Goal: Task Accomplishment & Management: Use online tool/utility

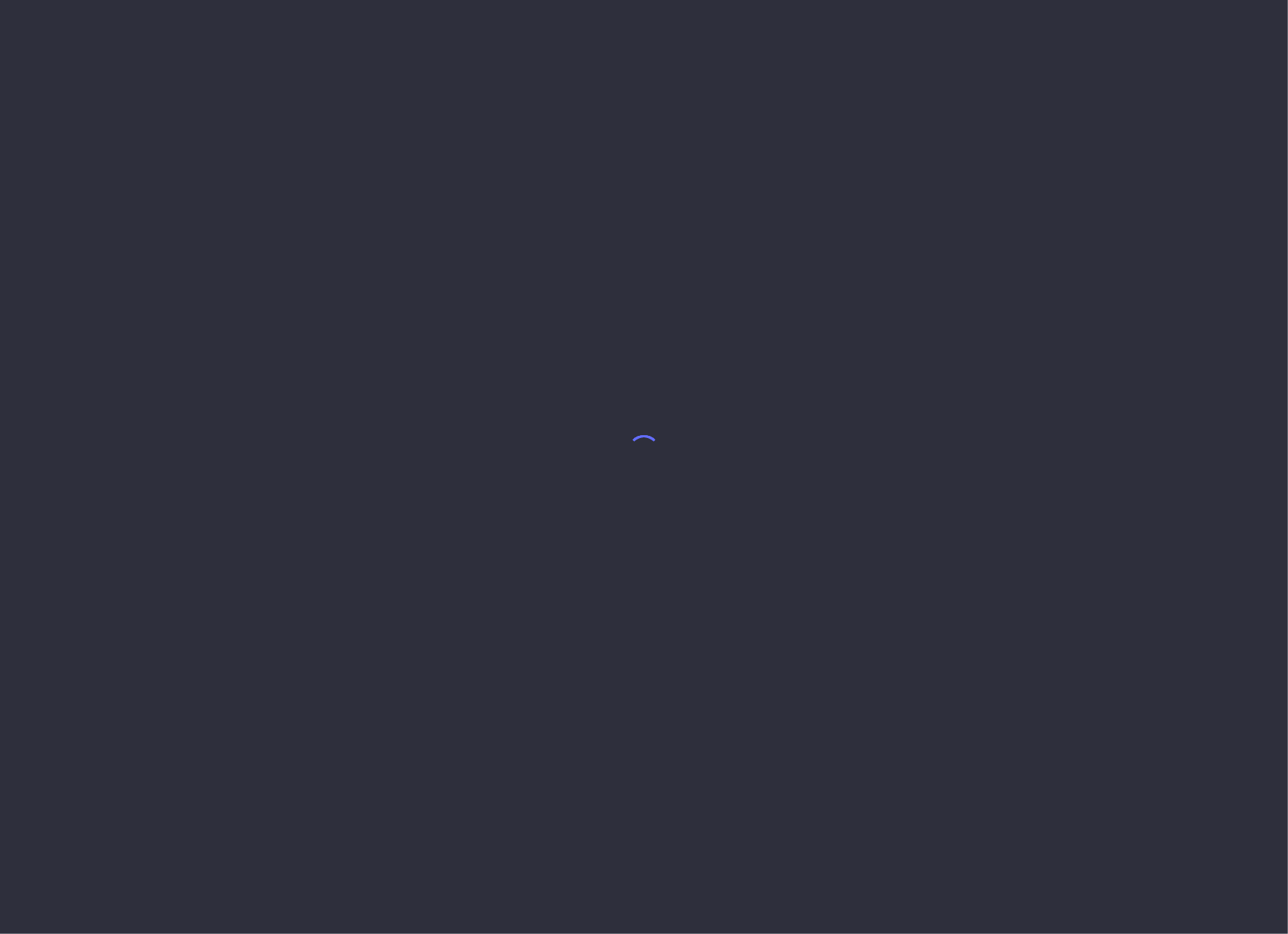
select select "7"
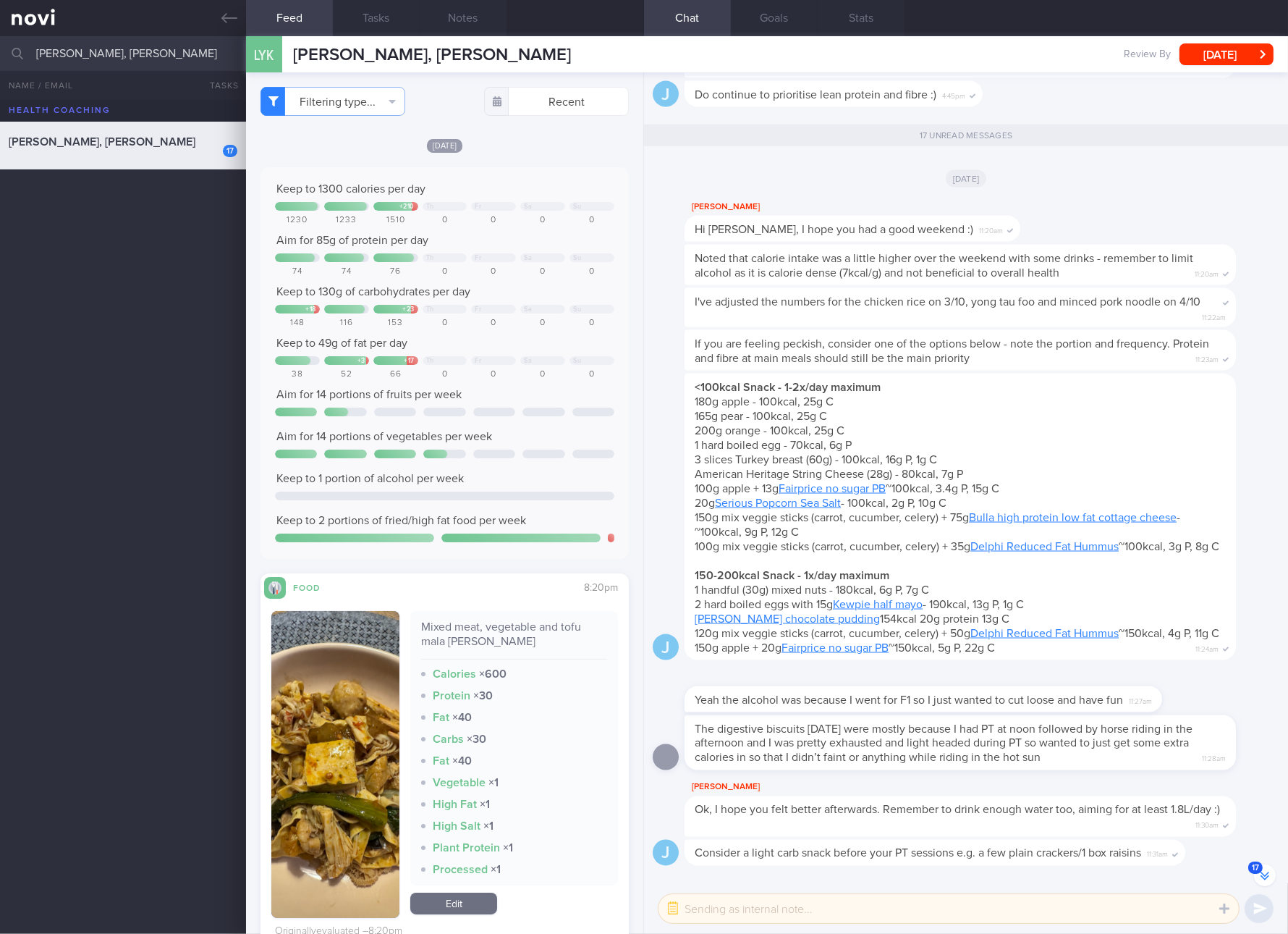
scroll to position [270, 0]
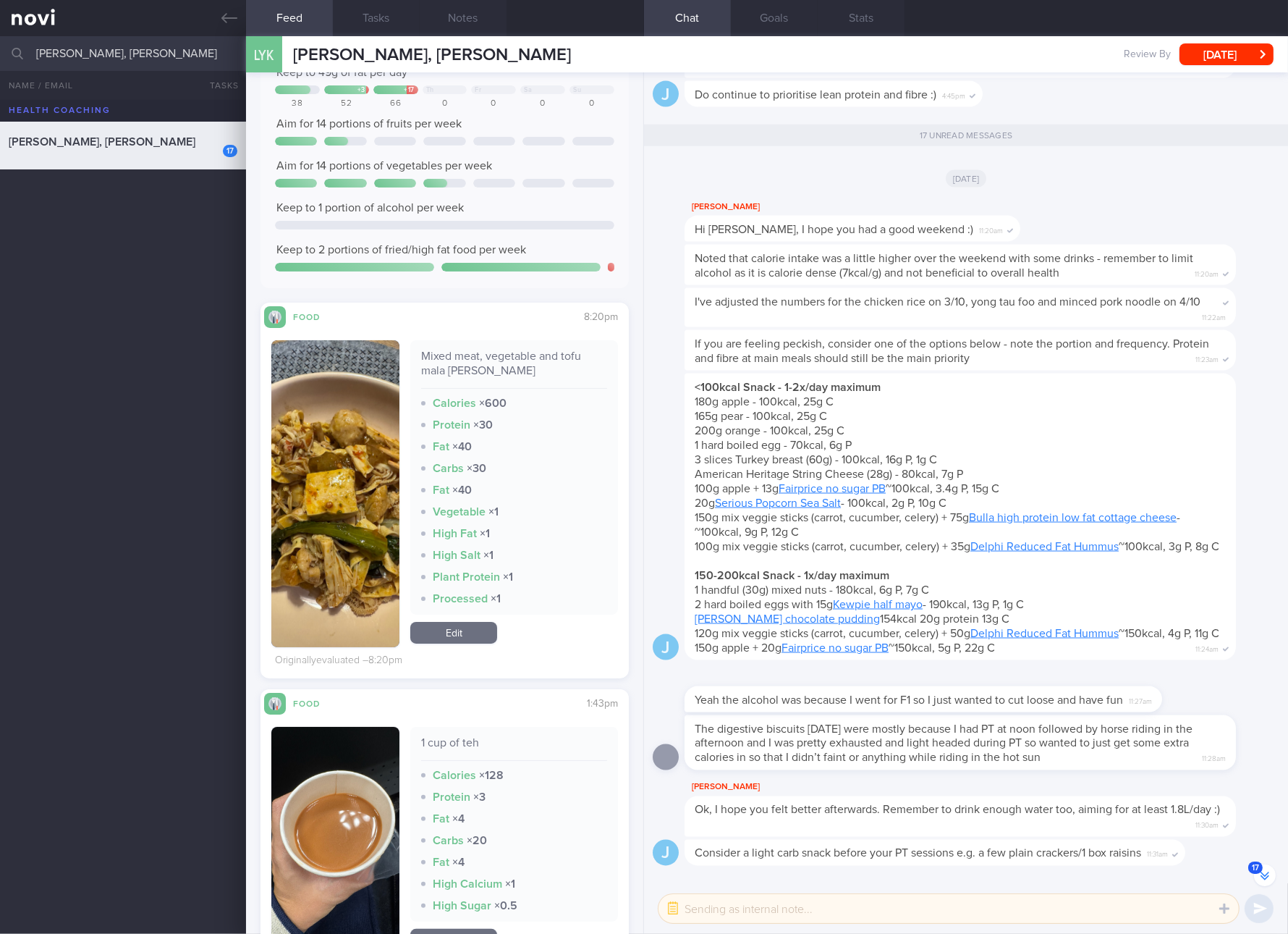
click at [471, 351] on div "Mixed meat, vegetable and tofu mala [PERSON_NAME]" at bounding box center [514, 368] width 186 height 40
copy div "Mixed meat, vegetable and tofu mala [PERSON_NAME]"
click at [340, 442] on button "button" at bounding box center [335, 493] width 128 height 307
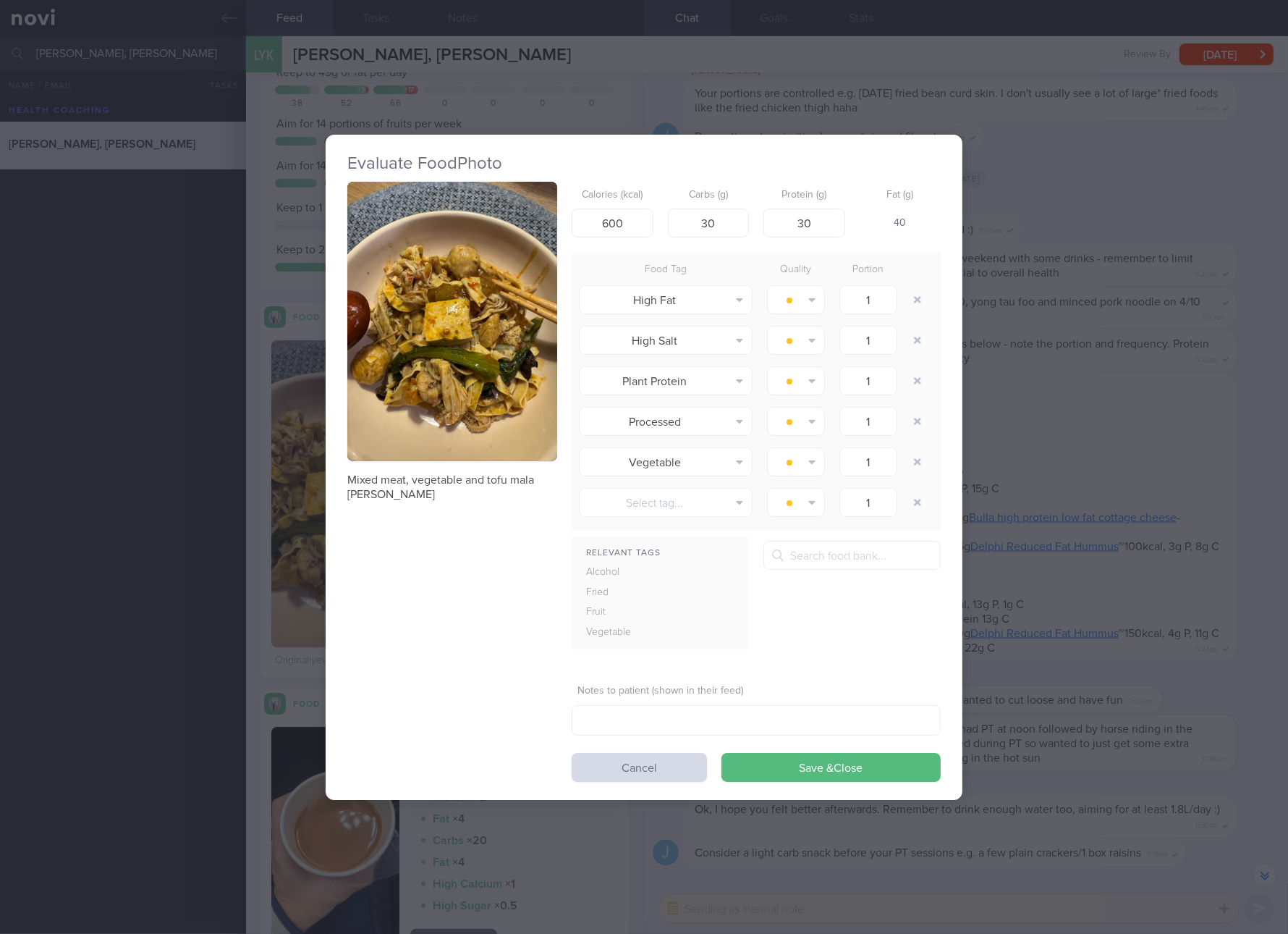
click at [519, 361] on button "button" at bounding box center [453, 321] width 210 height 280
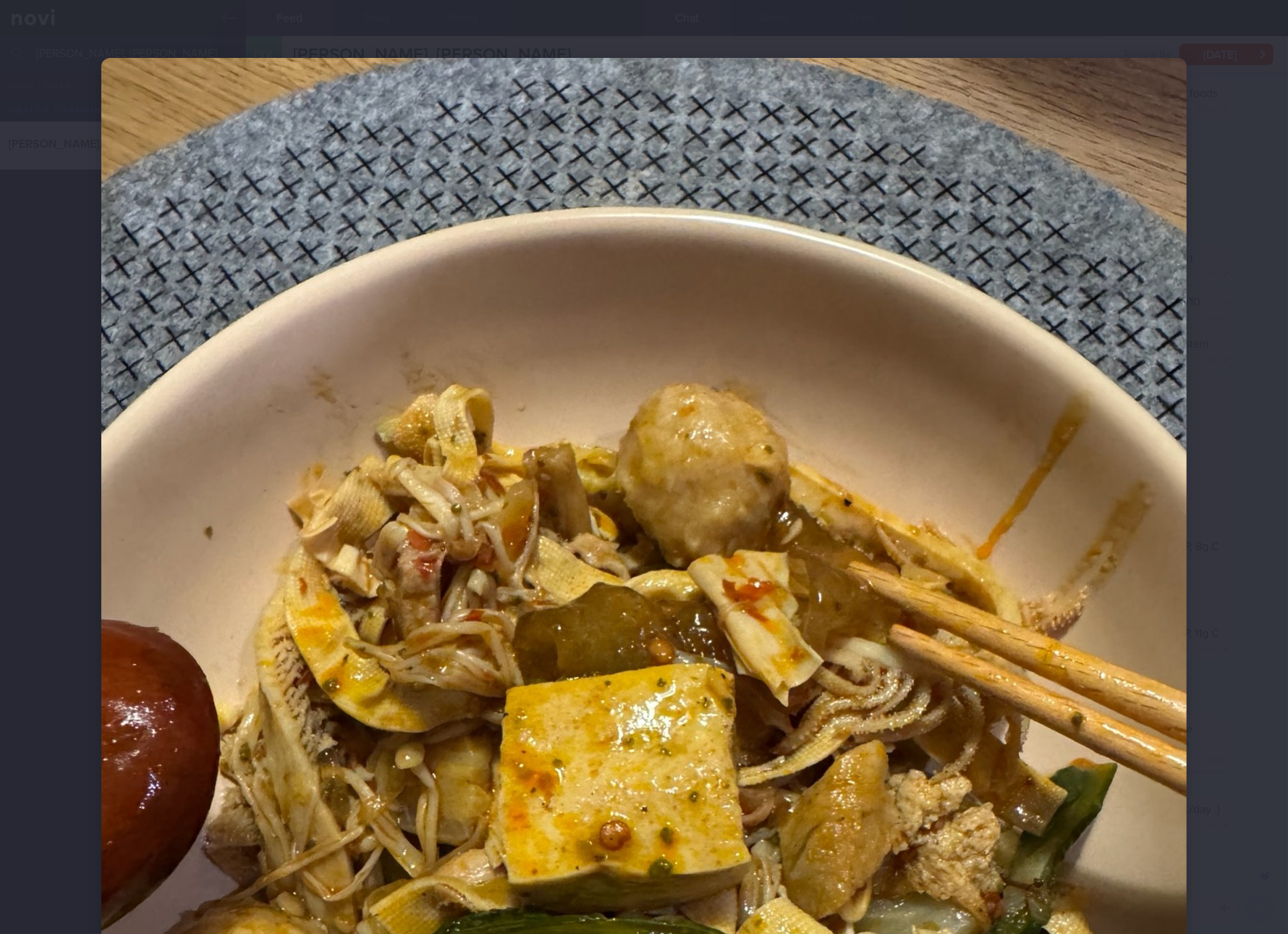
click at [1044, 680] on img at bounding box center [644, 781] width 1085 height 1447
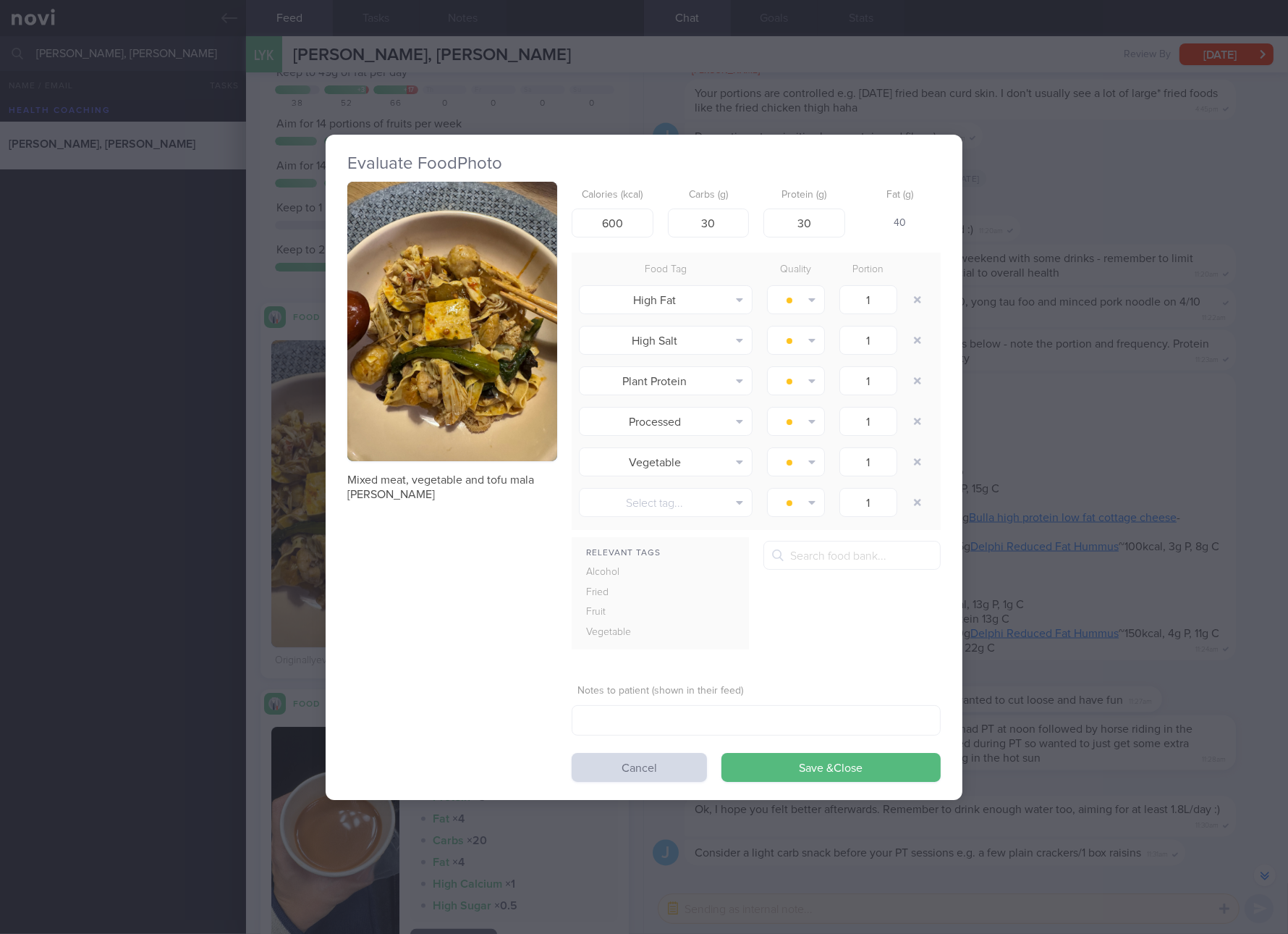
click at [1079, 503] on div "Evaluate Food Photo Mixed meat, vegetable and tofu mala [PERSON_NAME] Calories …" at bounding box center [644, 467] width 1288 height 934
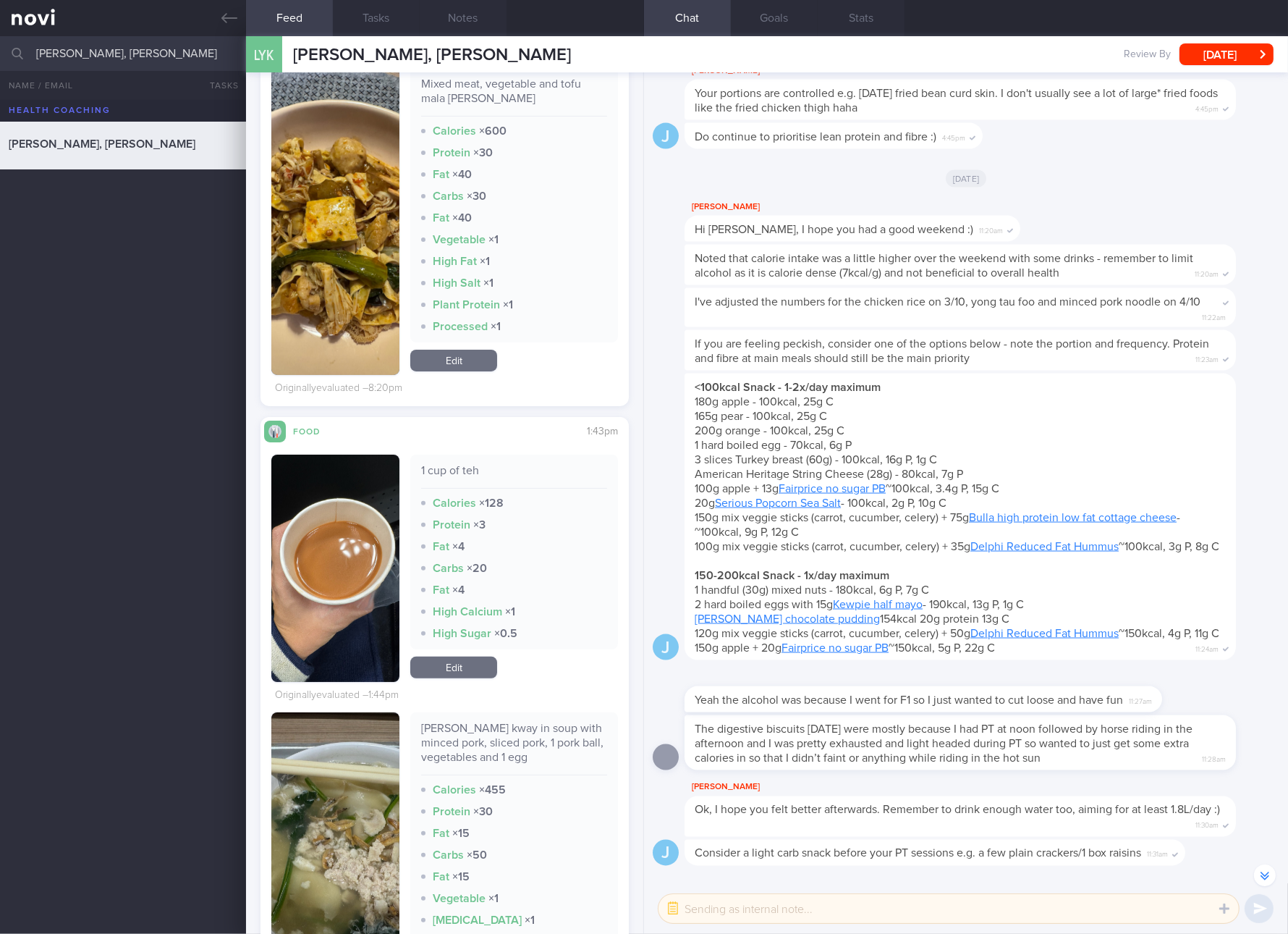
scroll to position [1085, 0]
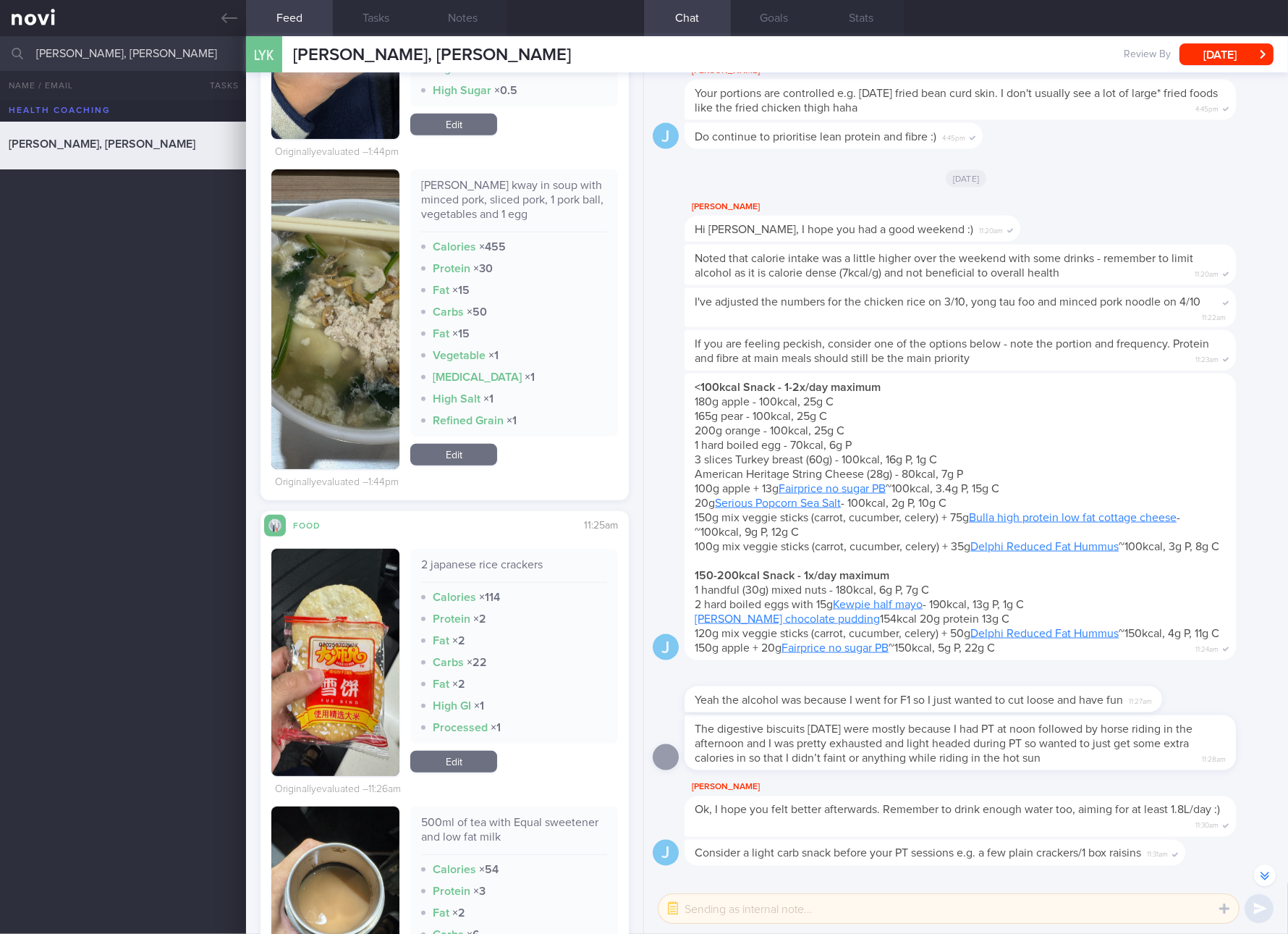
drag, startPoint x: 465, startPoint y: 220, endPoint x: 476, endPoint y: 212, distance: 13.6
click at [465, 219] on div "[PERSON_NAME] kway in soup with minced pork, sliced pork, 1 pork ball, vegetabl…" at bounding box center [514, 205] width 186 height 54
click at [483, 208] on div "[PERSON_NAME] kway in soup with minced pork, sliced pork, 1 pork ball, vegetabl…" at bounding box center [514, 205] width 186 height 54
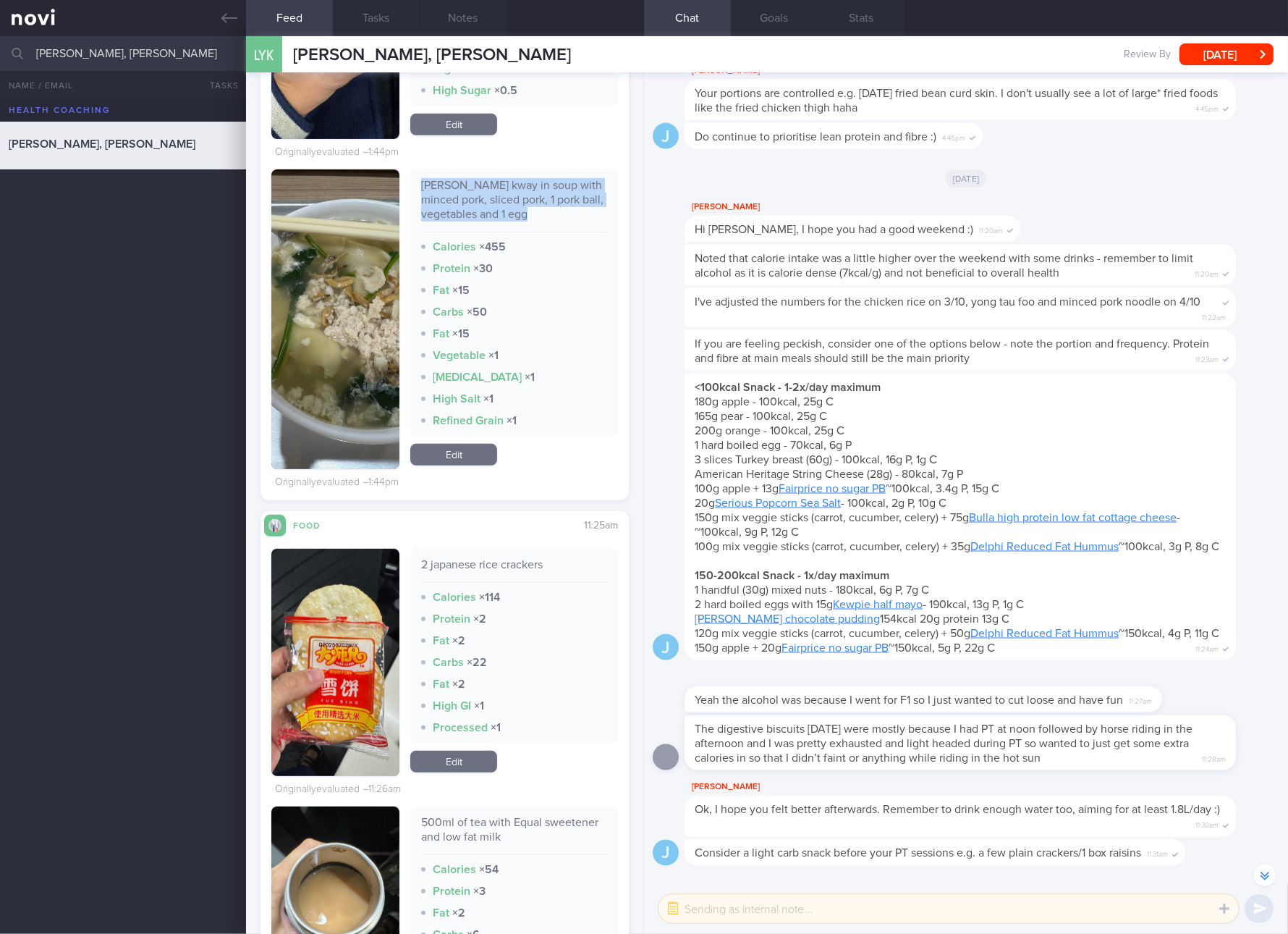
copy div "[PERSON_NAME] kway in soup with minced pork, sliced pork, 1 pork ball, vegetabl…"
click at [378, 337] on button "button" at bounding box center [335, 318] width 128 height 300
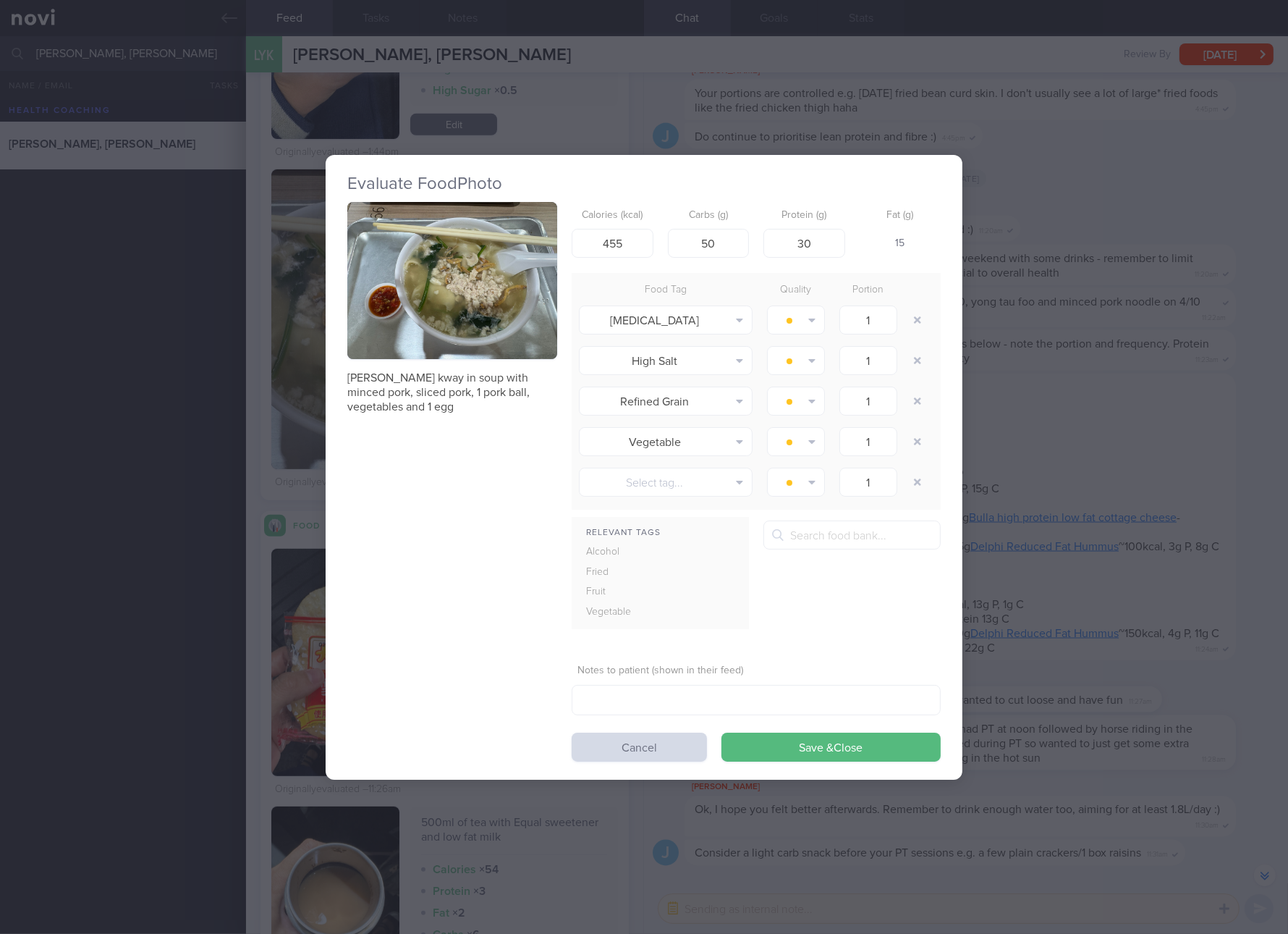
click at [450, 313] on button "button" at bounding box center [453, 280] width 210 height 157
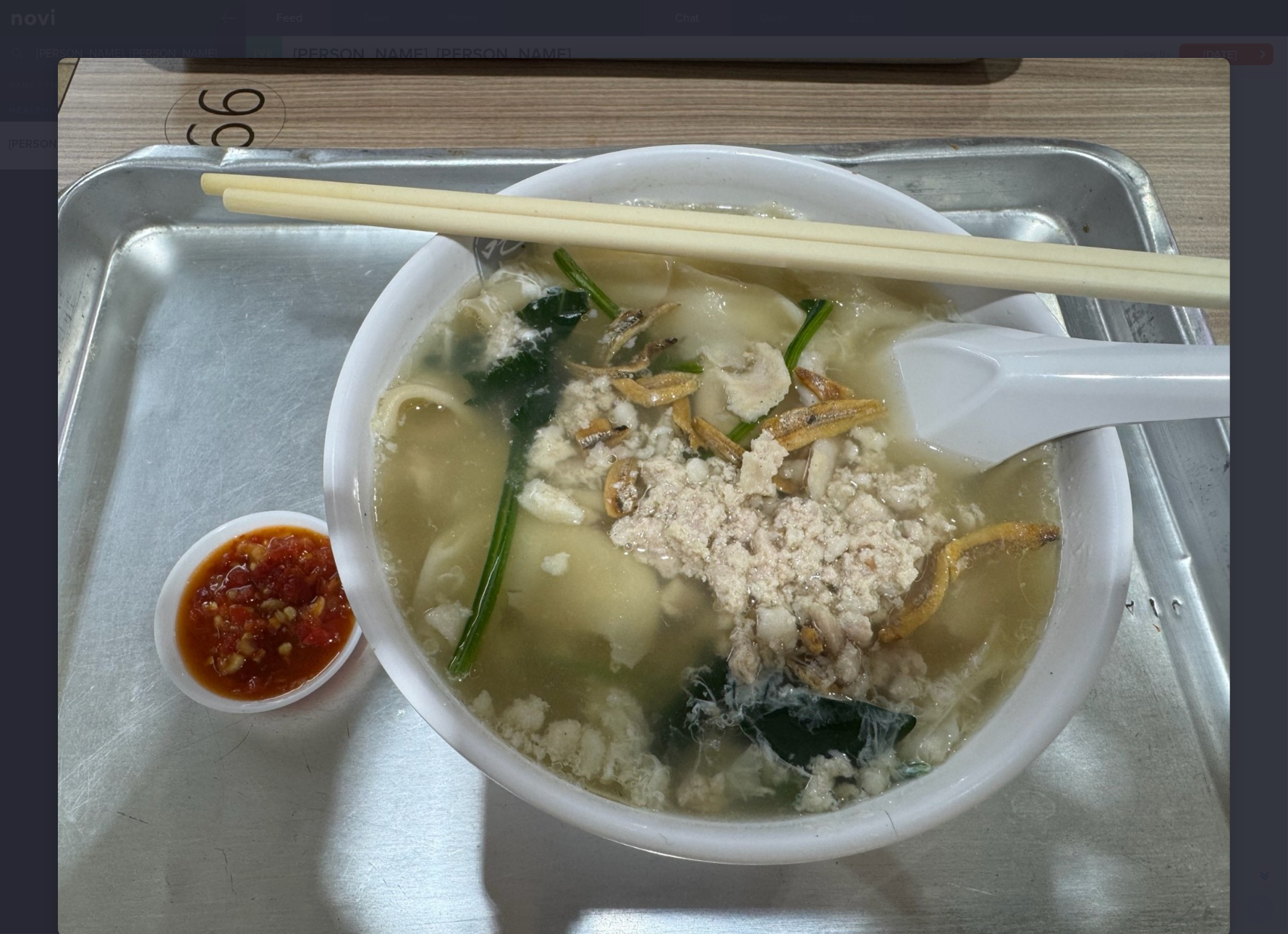
click at [891, 502] on img at bounding box center [644, 497] width 1172 height 880
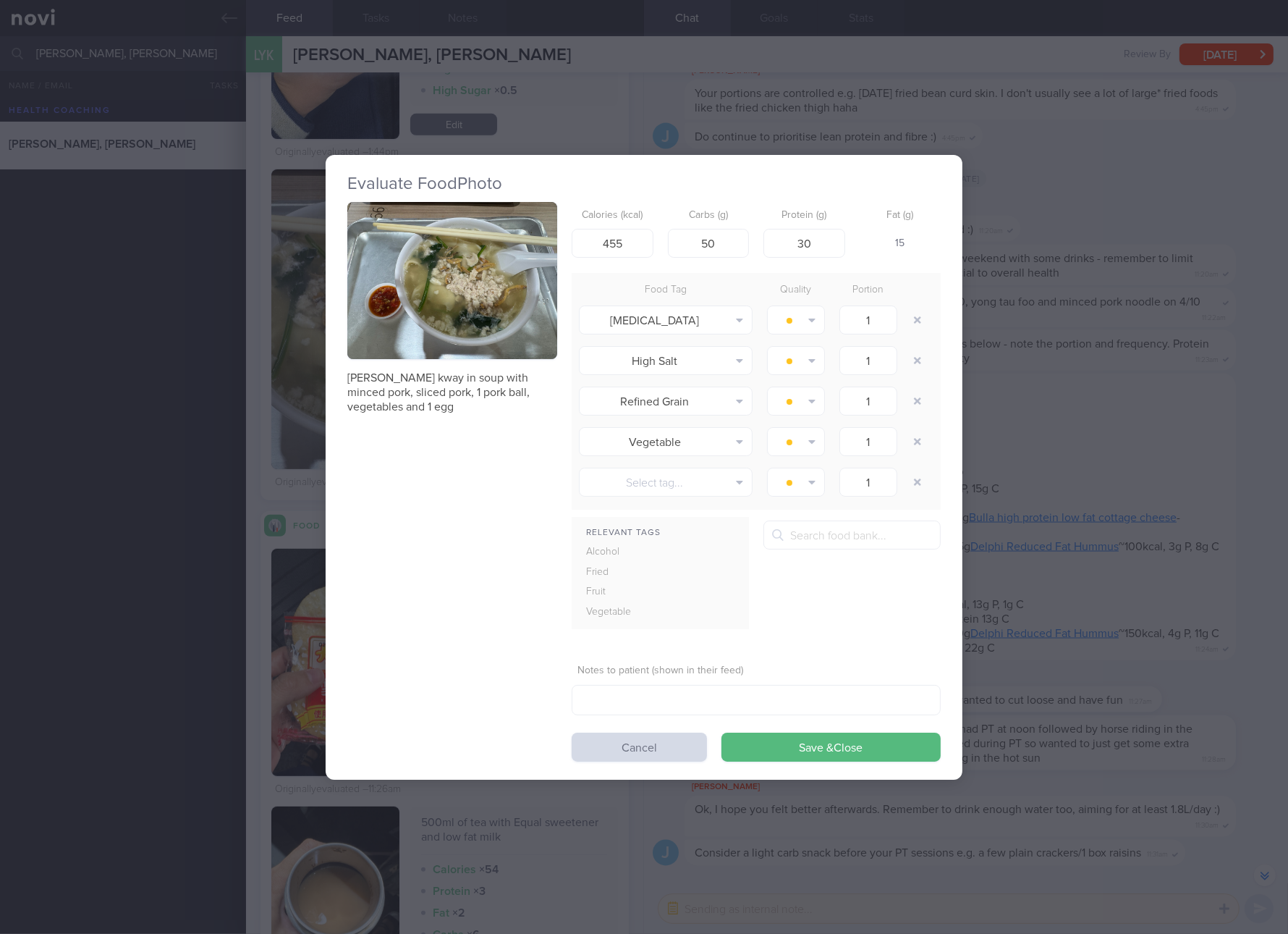
click at [1016, 423] on div "Evaluate Food Photo Mee hoon kway in soup with minced pork, sliced pork, 1 pork…" at bounding box center [644, 467] width 1288 height 934
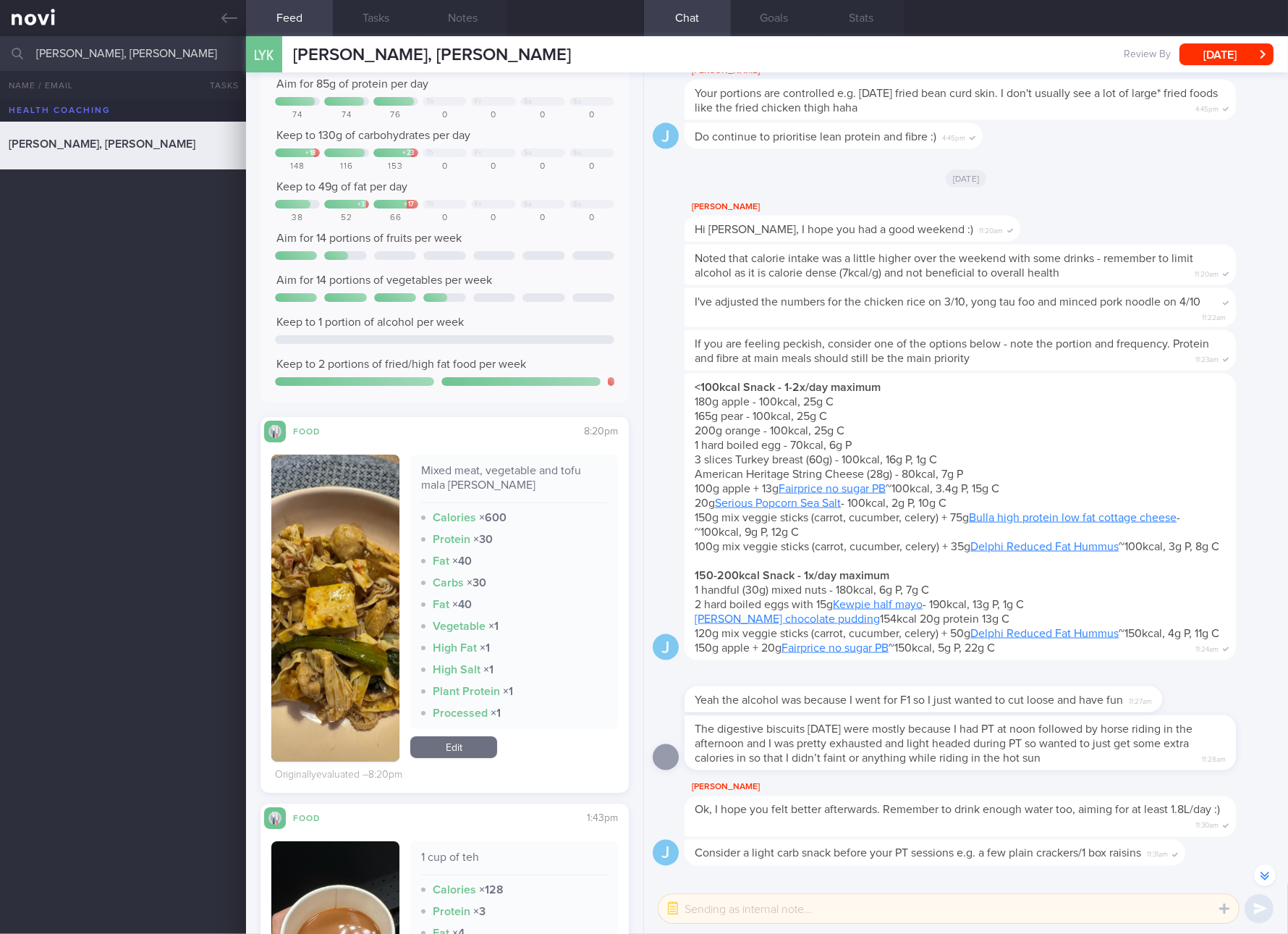
scroll to position [270, 0]
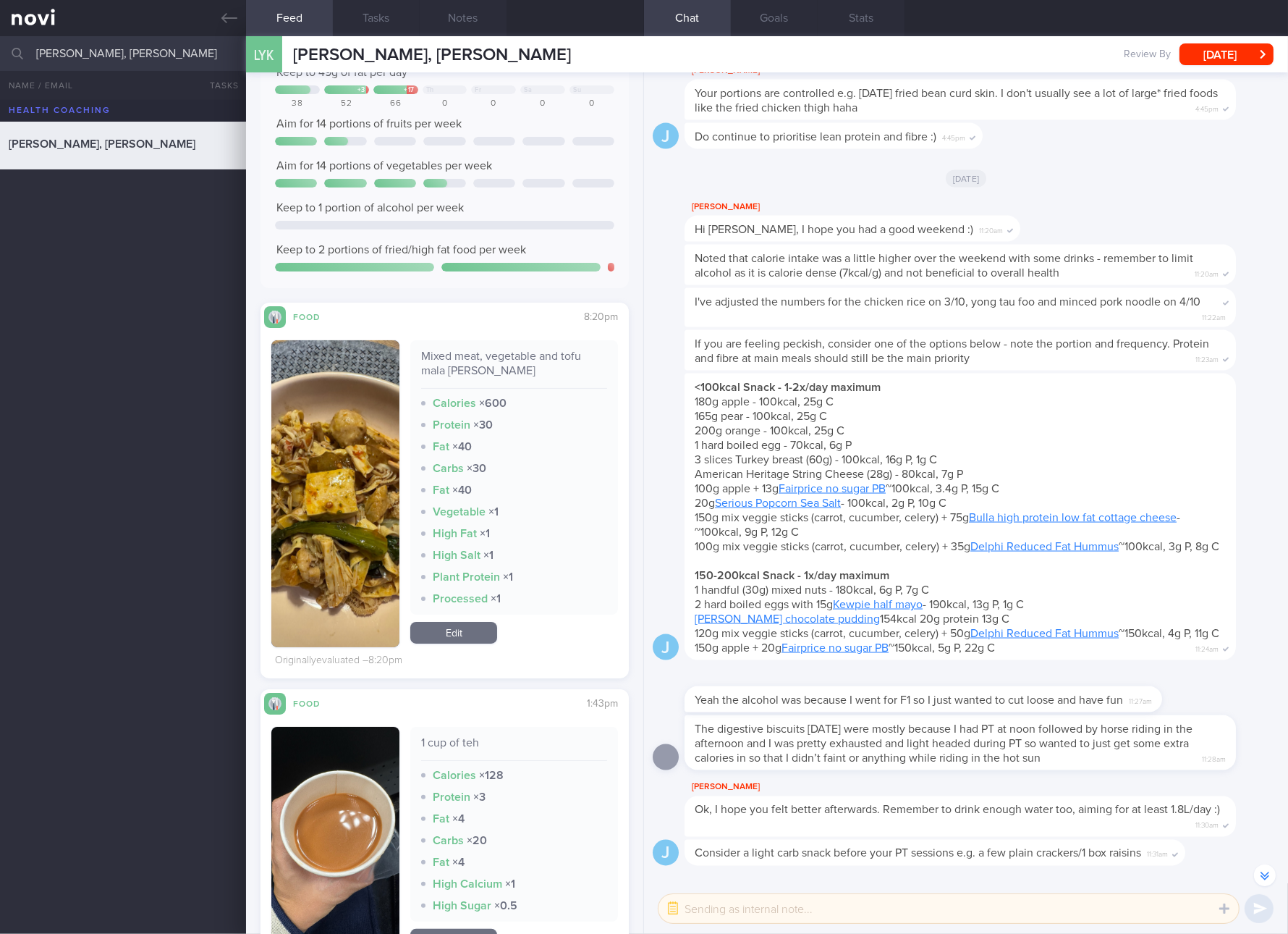
click at [469, 638] on link "Edit" at bounding box center [454, 632] width 87 height 21
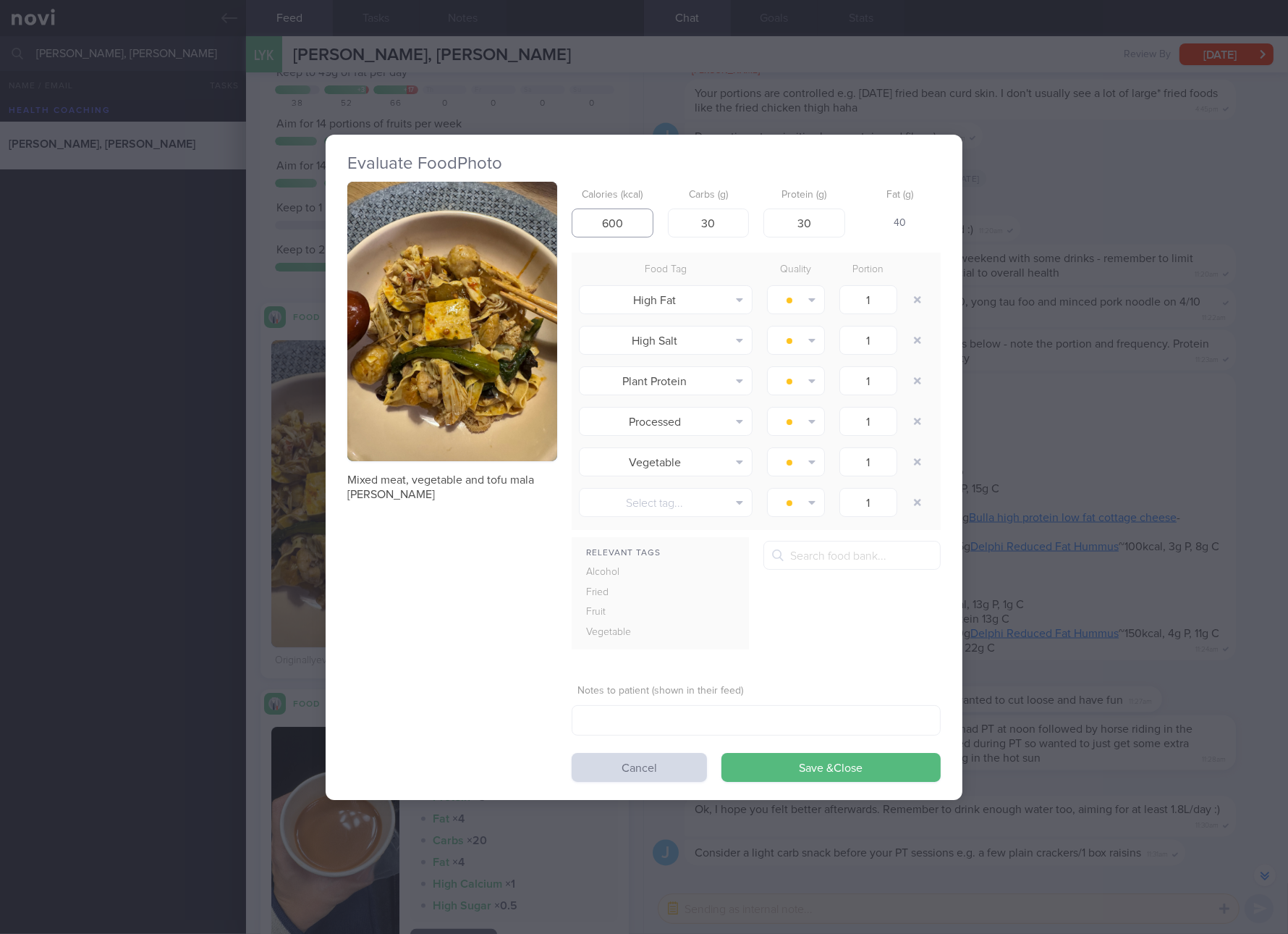
click at [625, 216] on input "600" at bounding box center [613, 222] width 82 height 29
type input "573"
type input "45"
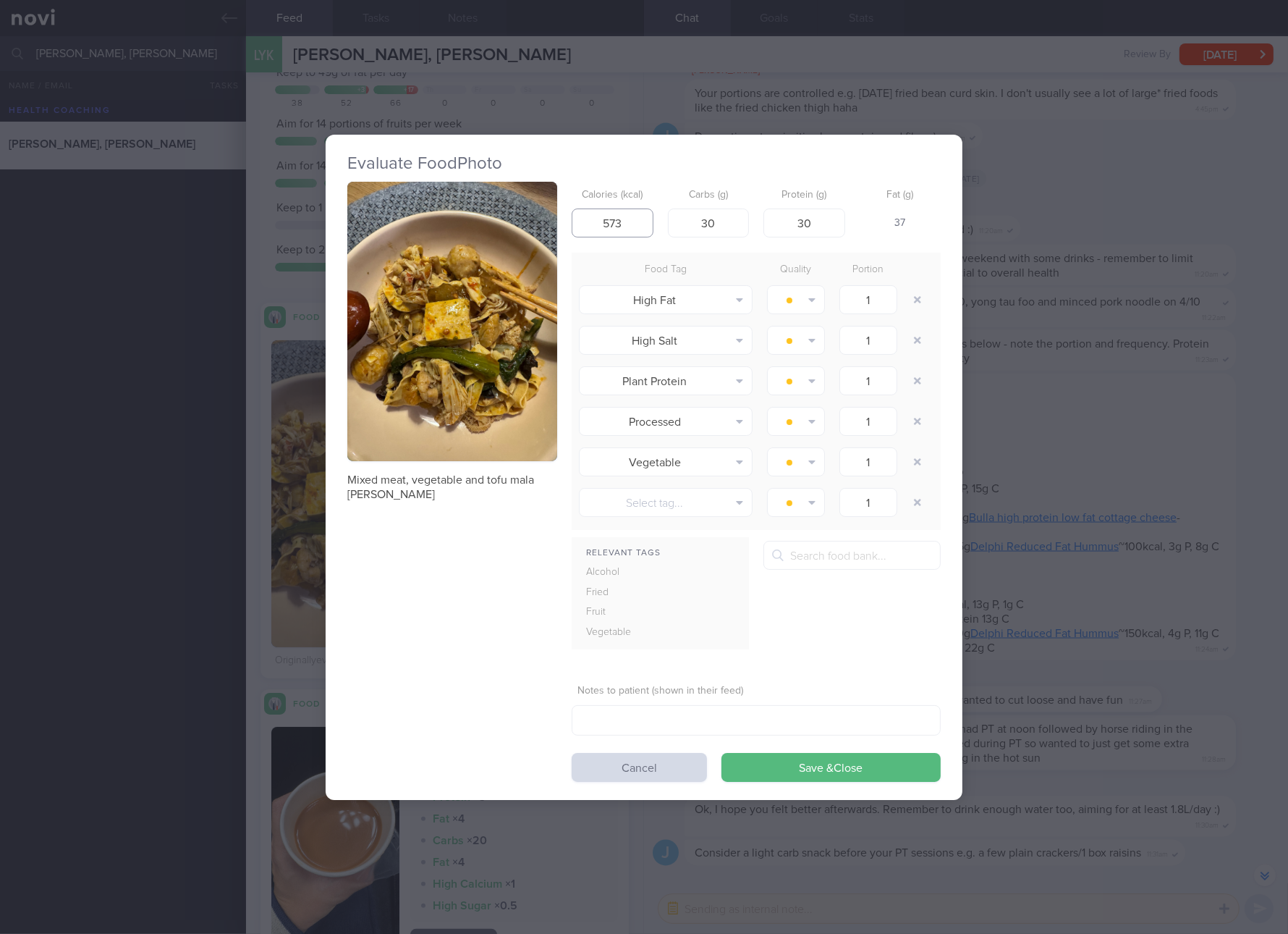
type input "32"
click at [721, 753] on button "Save & Close" at bounding box center [831, 767] width 220 height 29
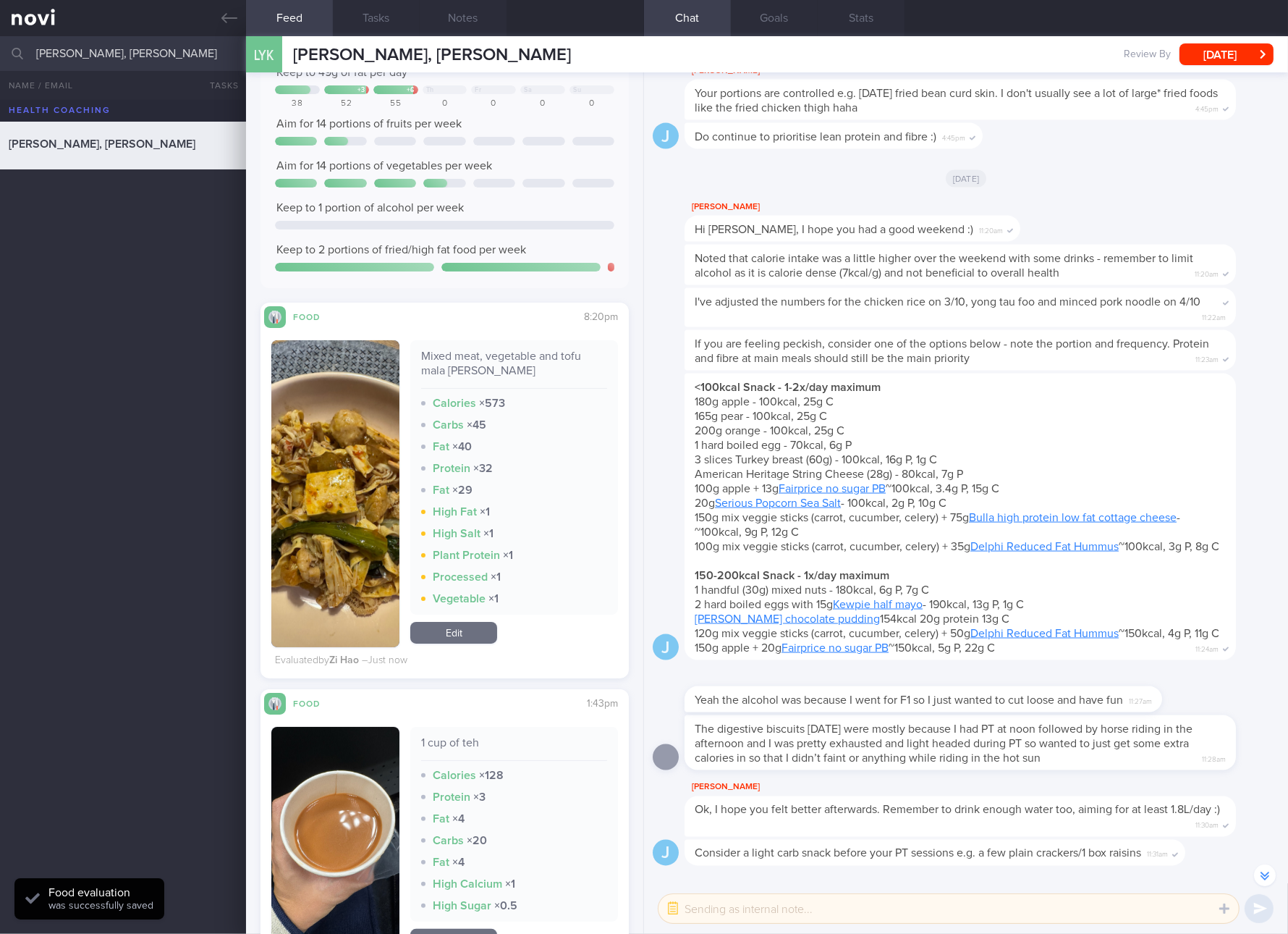
drag, startPoint x: 1035, startPoint y: 452, endPoint x: 1019, endPoint y: 456, distance: 16.5
click at [1035, 452] on div "<100kcal Snack - 1-2x/day maximum 180g apple - 100kcal, 25g C 165g pear - 100kc…" at bounding box center [961, 517] width 551 height 286
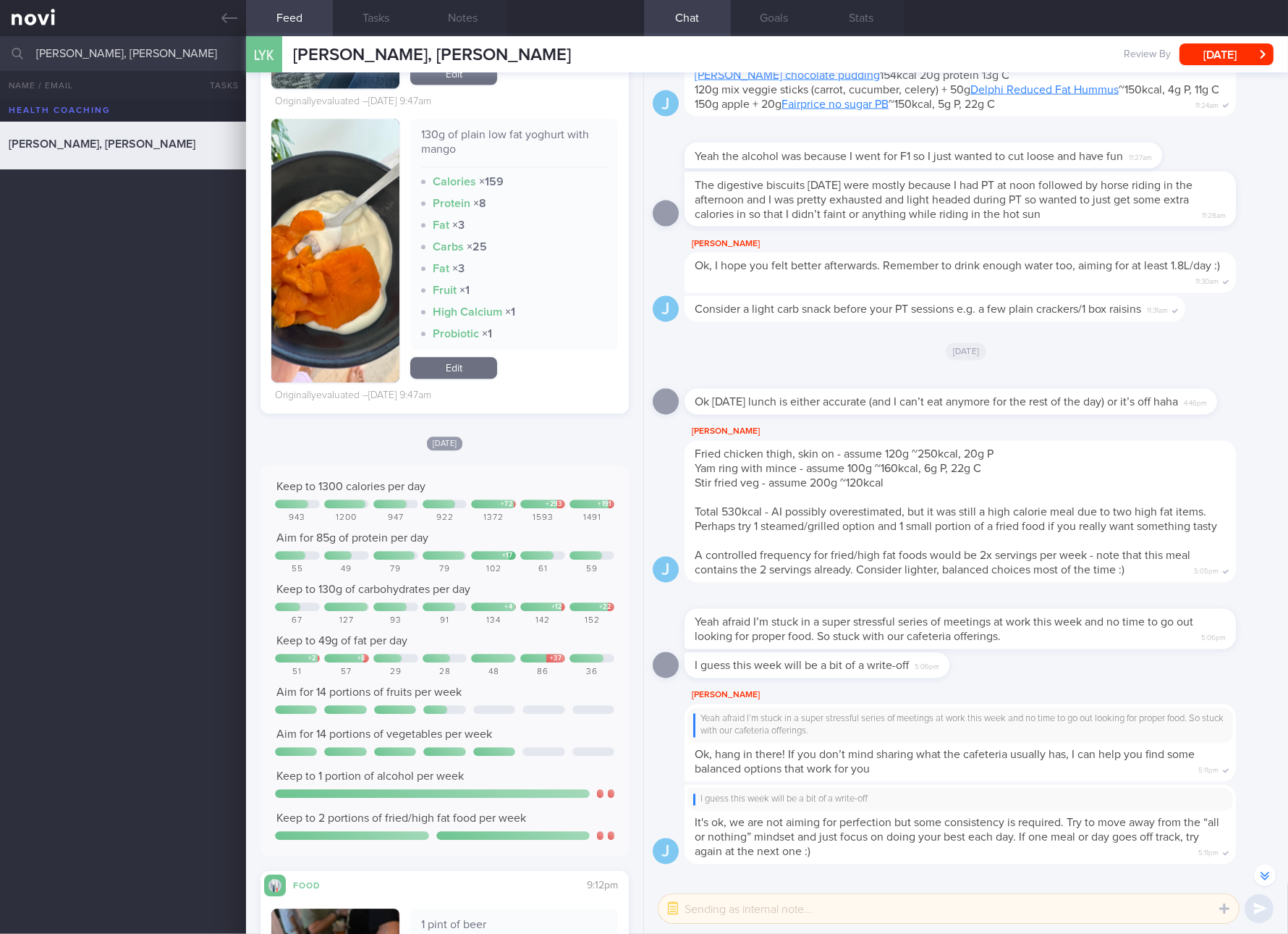
scroll to position [5428, 0]
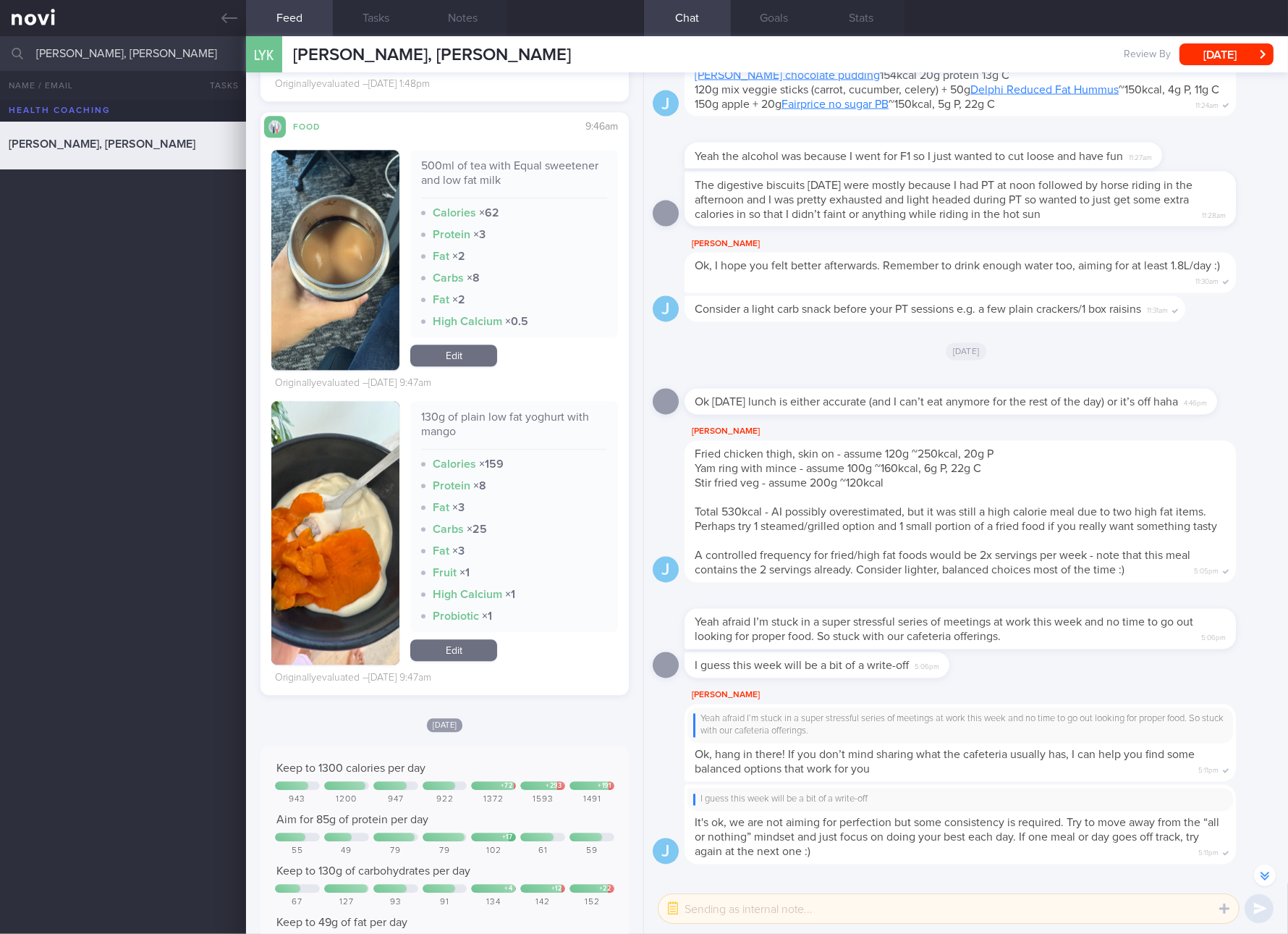
click at [460, 642] on link "Edit" at bounding box center [454, 649] width 87 height 21
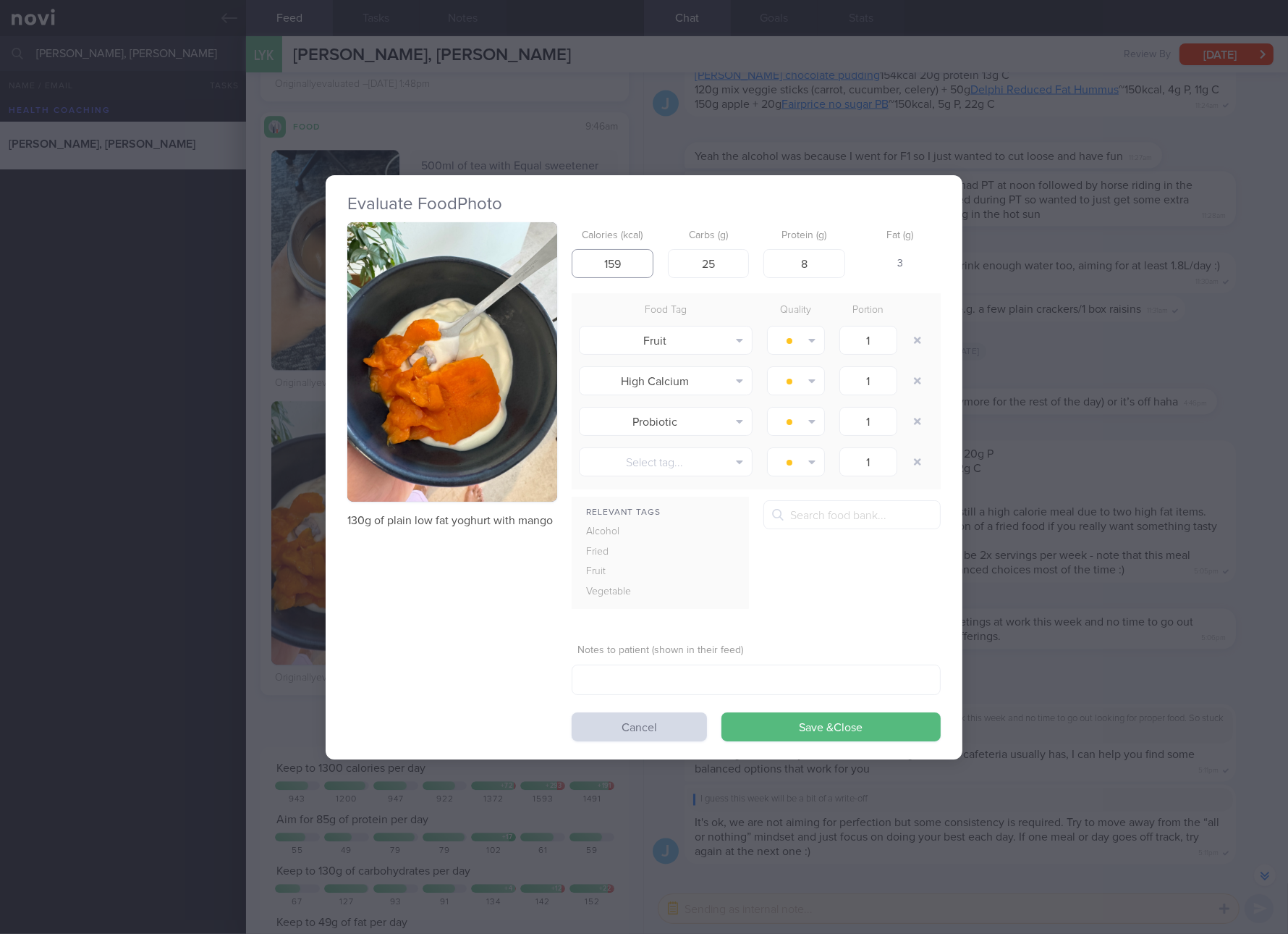
click at [613, 263] on input "159" at bounding box center [613, 263] width 82 height 29
type input "103"
type input "13"
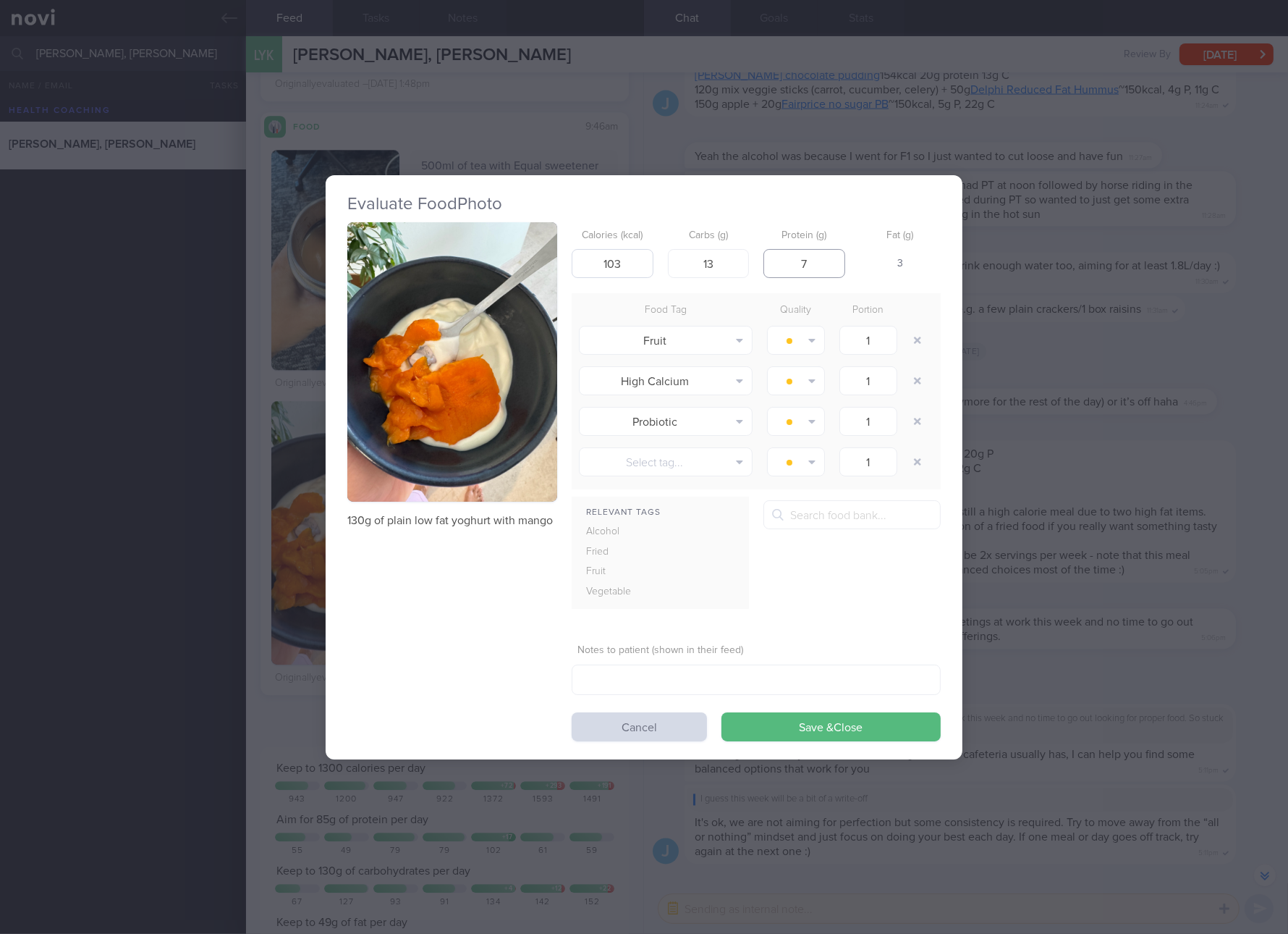
type input "7"
click at [721, 713] on button "Save & Close" at bounding box center [831, 727] width 220 height 29
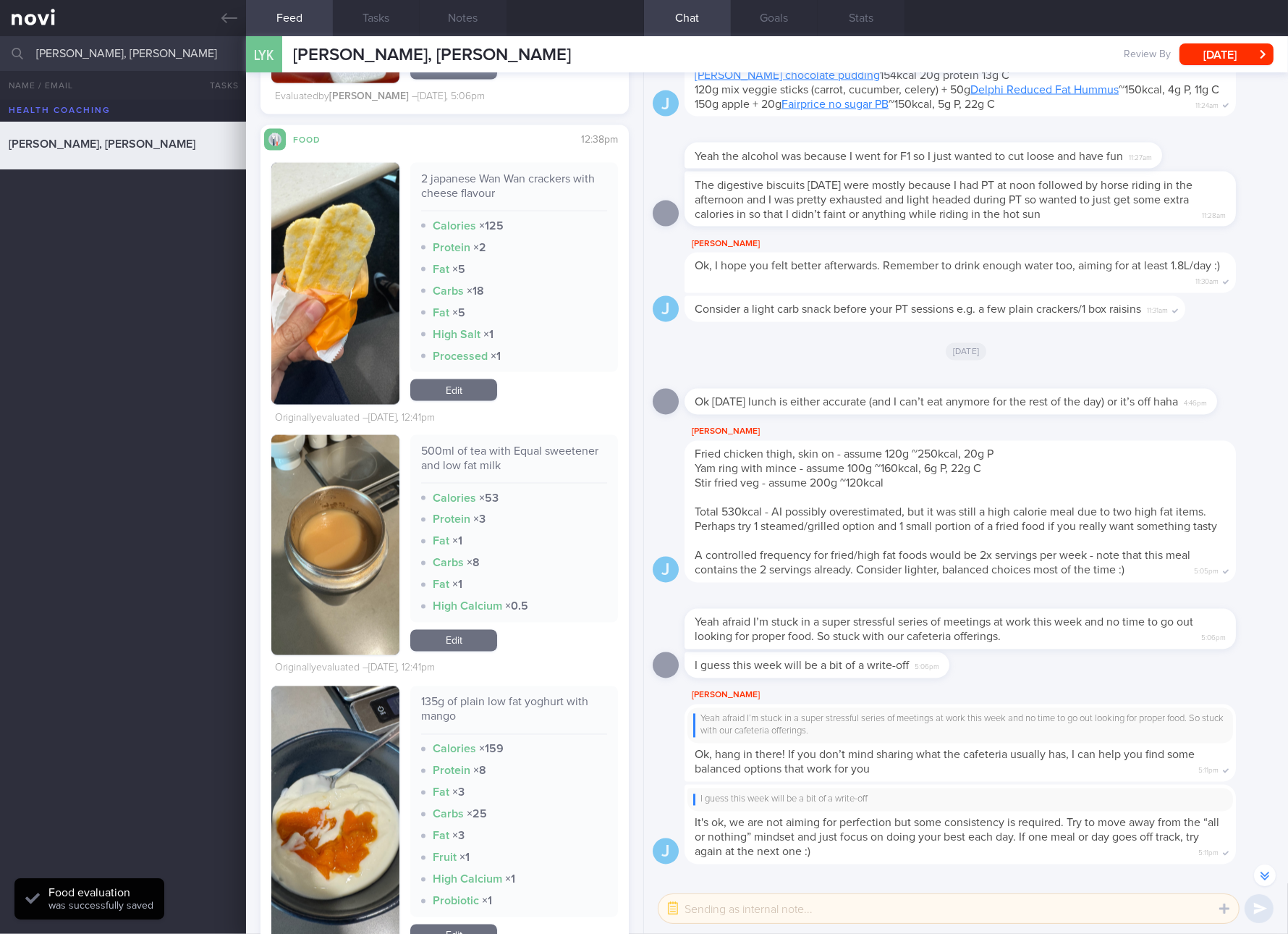
scroll to position [3528, 0]
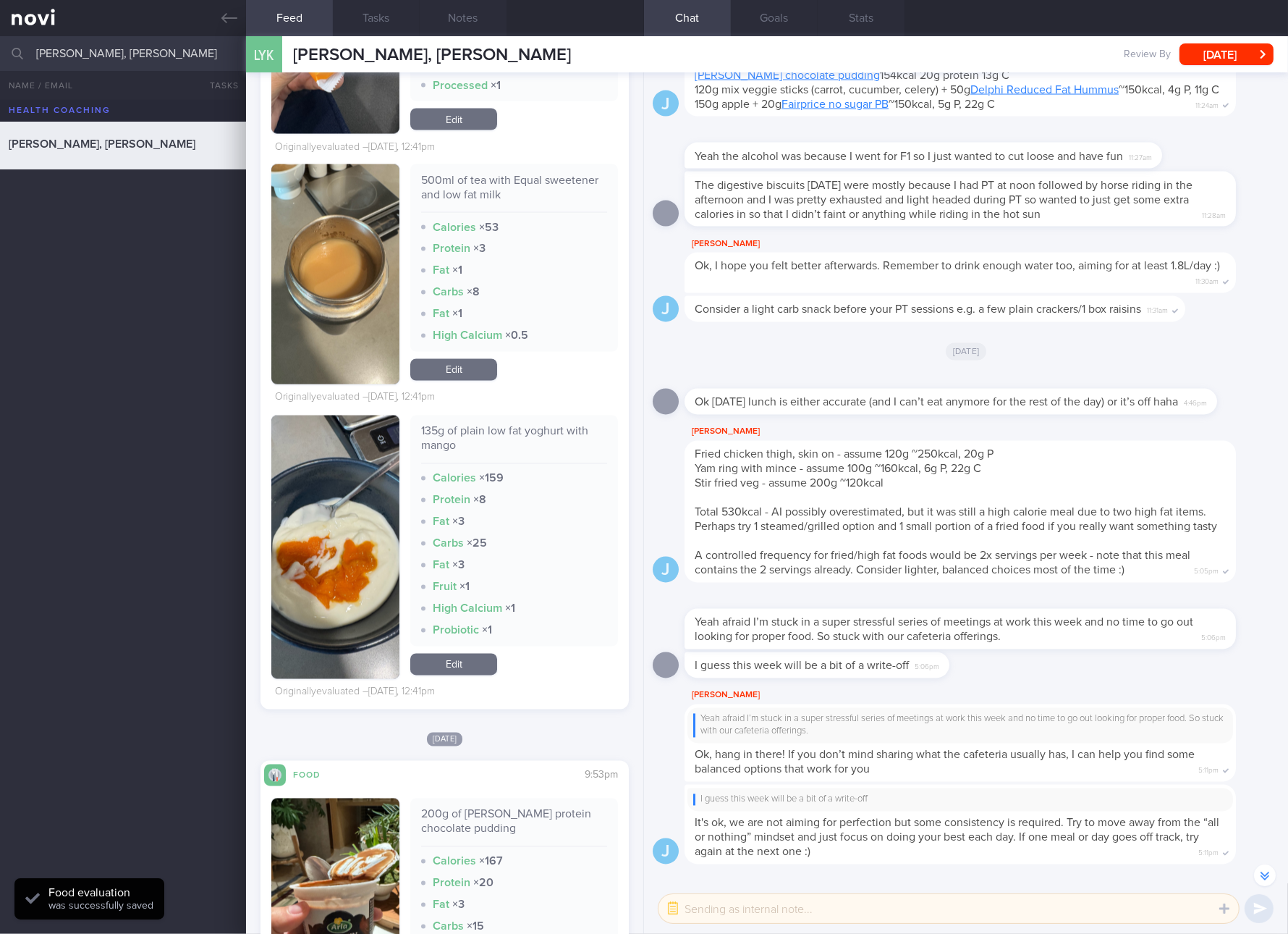
click at [446, 664] on link "Edit" at bounding box center [454, 664] width 87 height 21
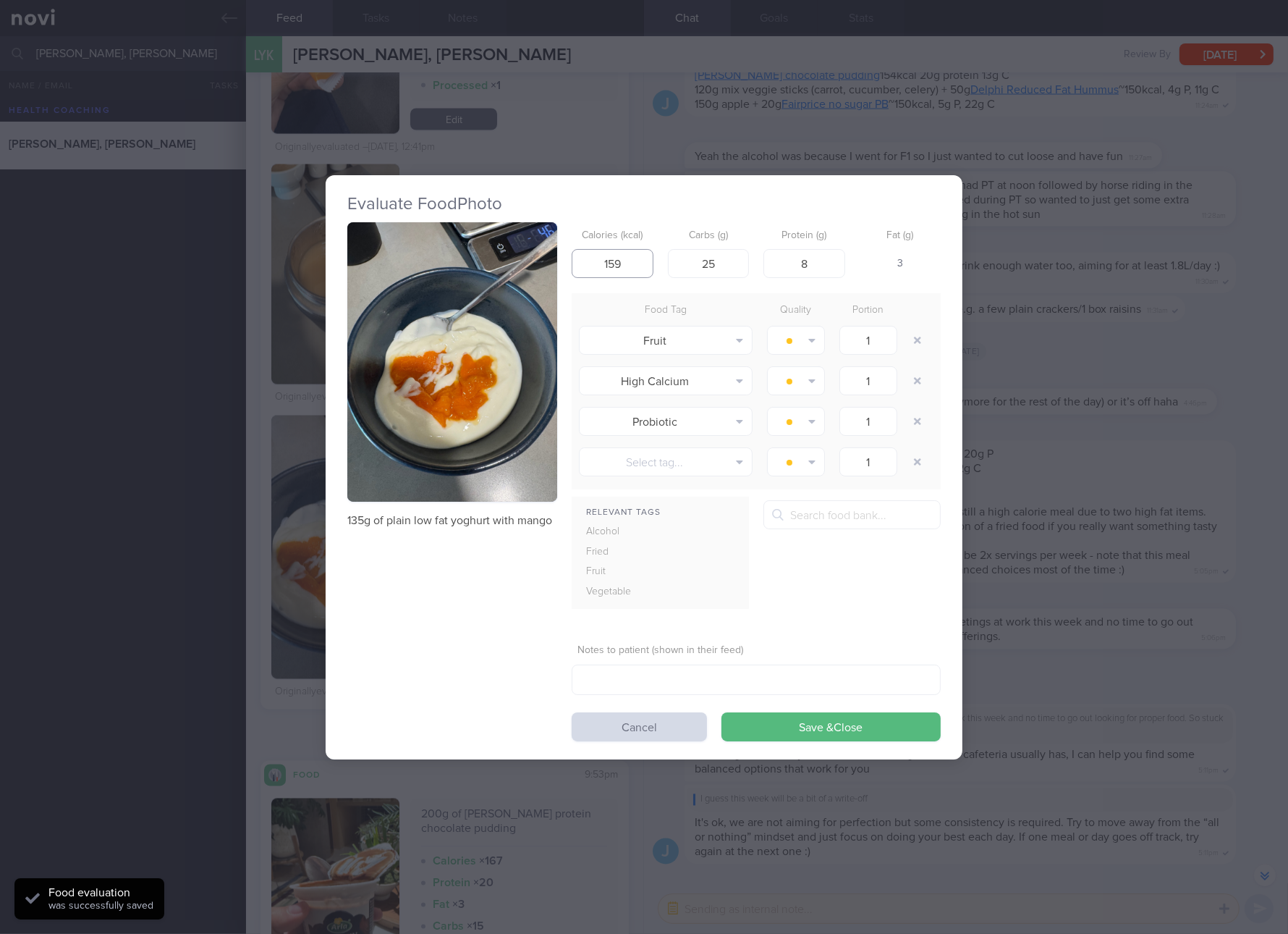
click at [622, 263] on input "159" at bounding box center [613, 263] width 82 height 29
type input "103"
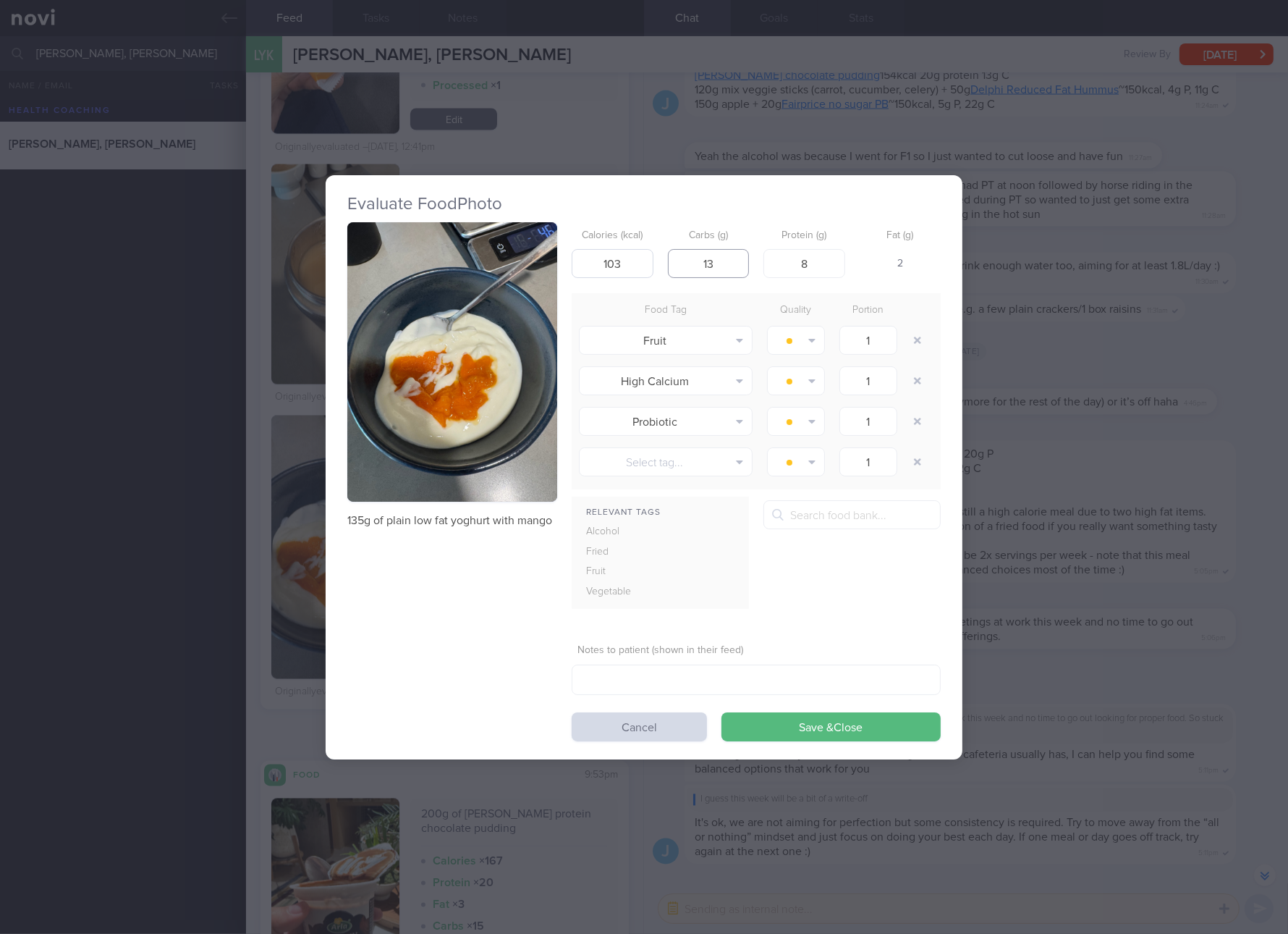
type input "13"
type input "7"
click at [721, 713] on button "Save & Close" at bounding box center [831, 727] width 220 height 29
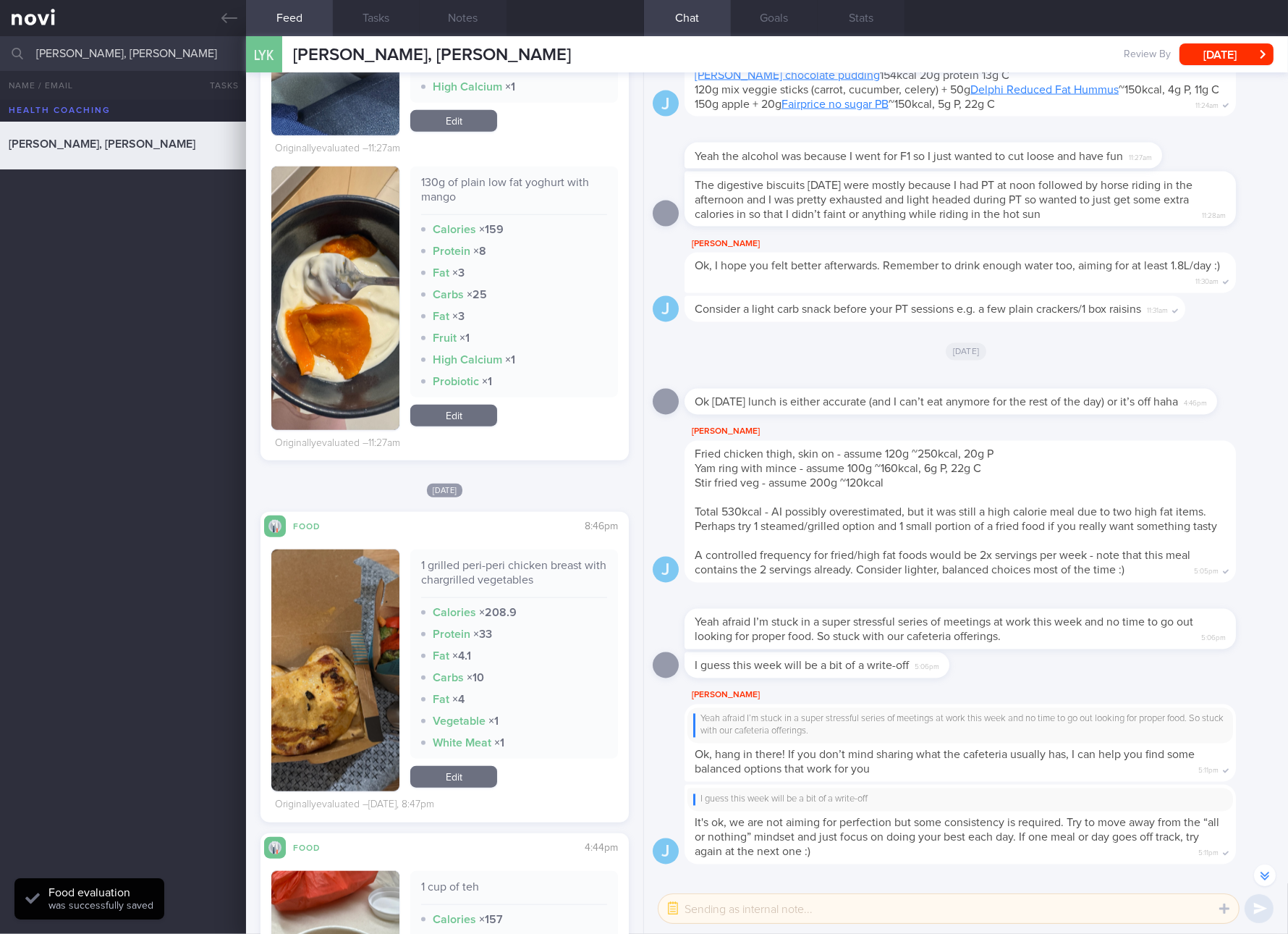
scroll to position [1900, 0]
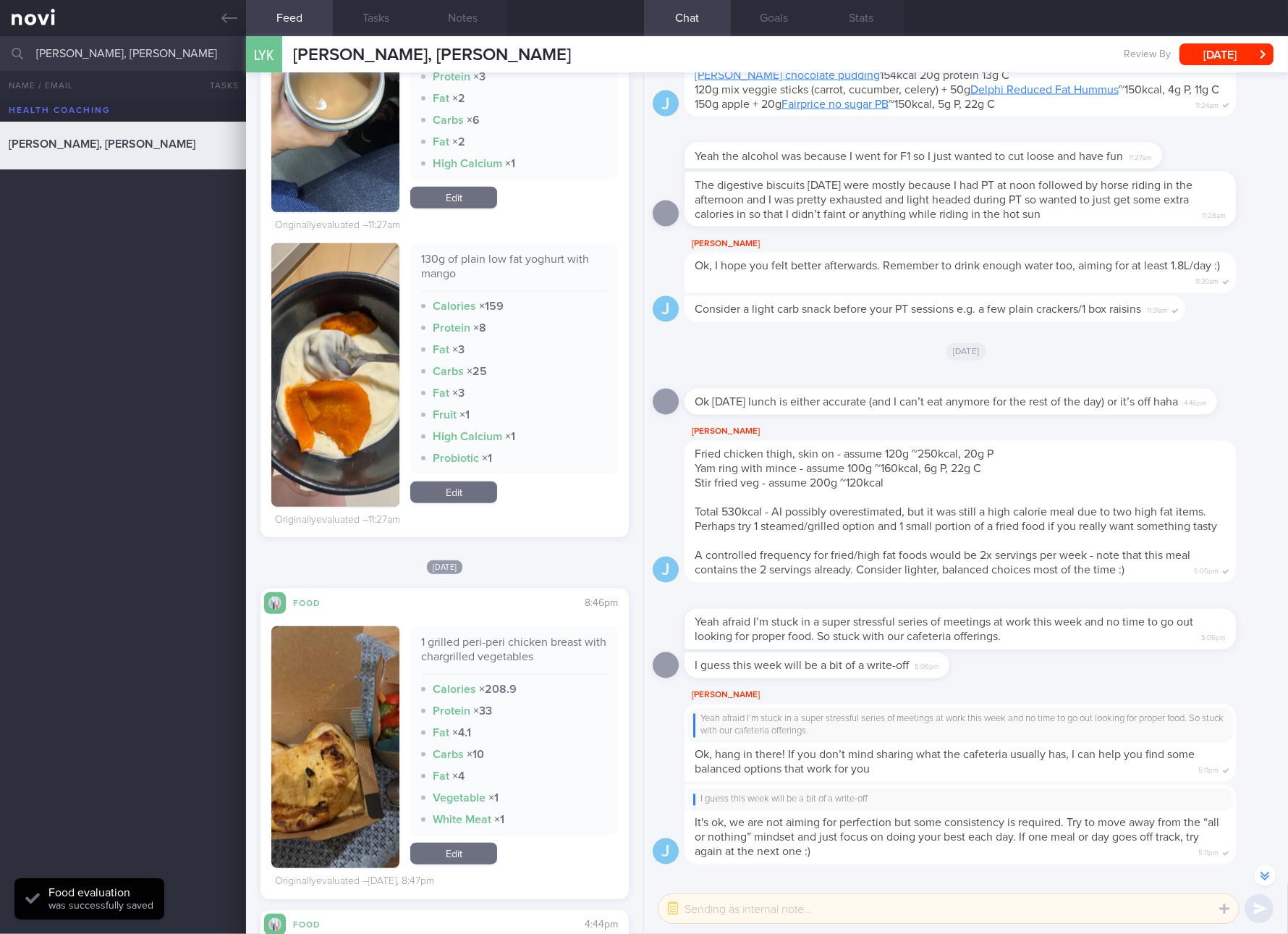
click at [447, 483] on link "Edit" at bounding box center [454, 492] width 87 height 21
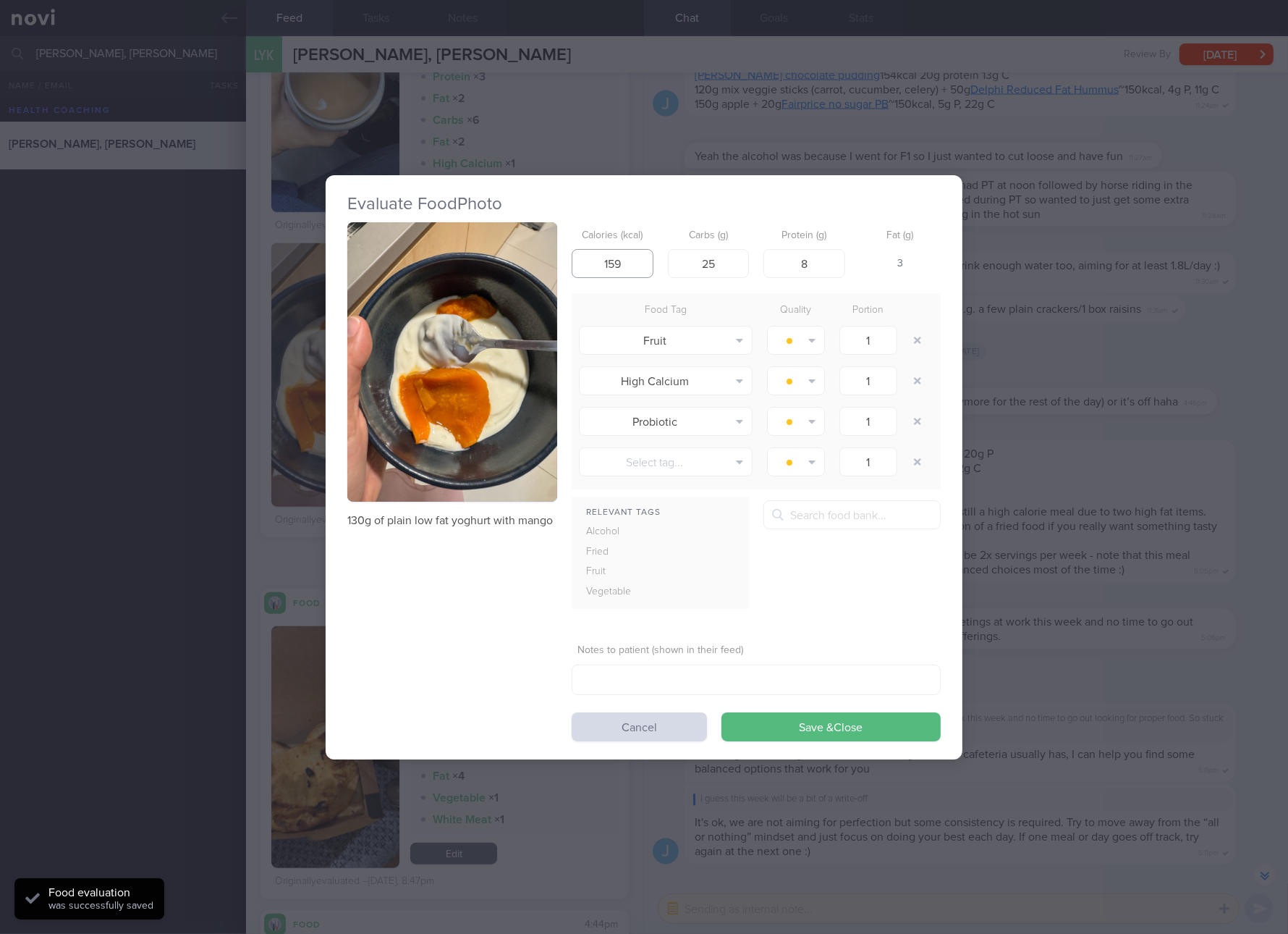
click at [640, 263] on input "159" at bounding box center [613, 263] width 82 height 29
type input "103"
type input "13"
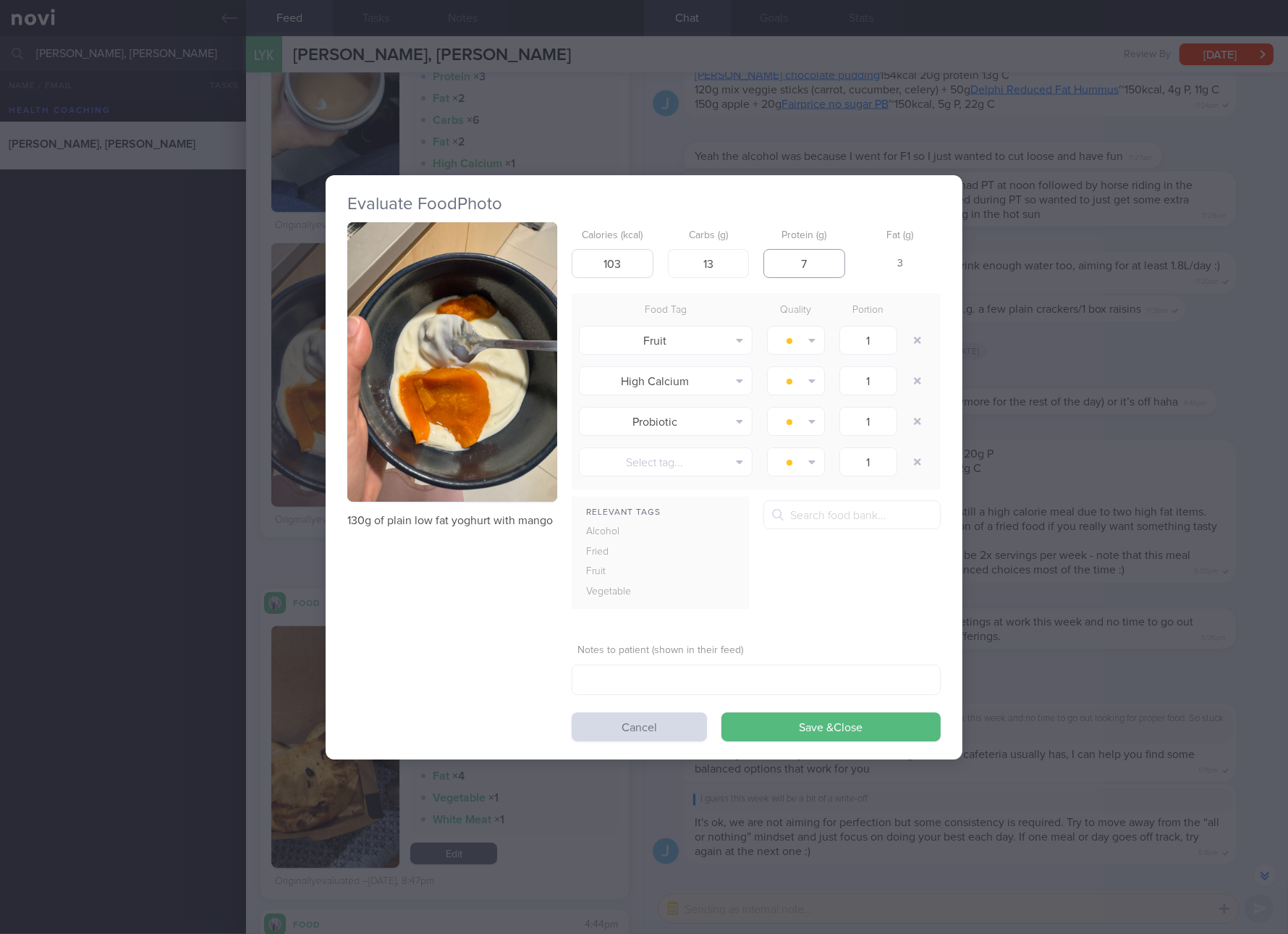
type input "7"
click at [721, 713] on button "Save & Close" at bounding box center [831, 727] width 220 height 29
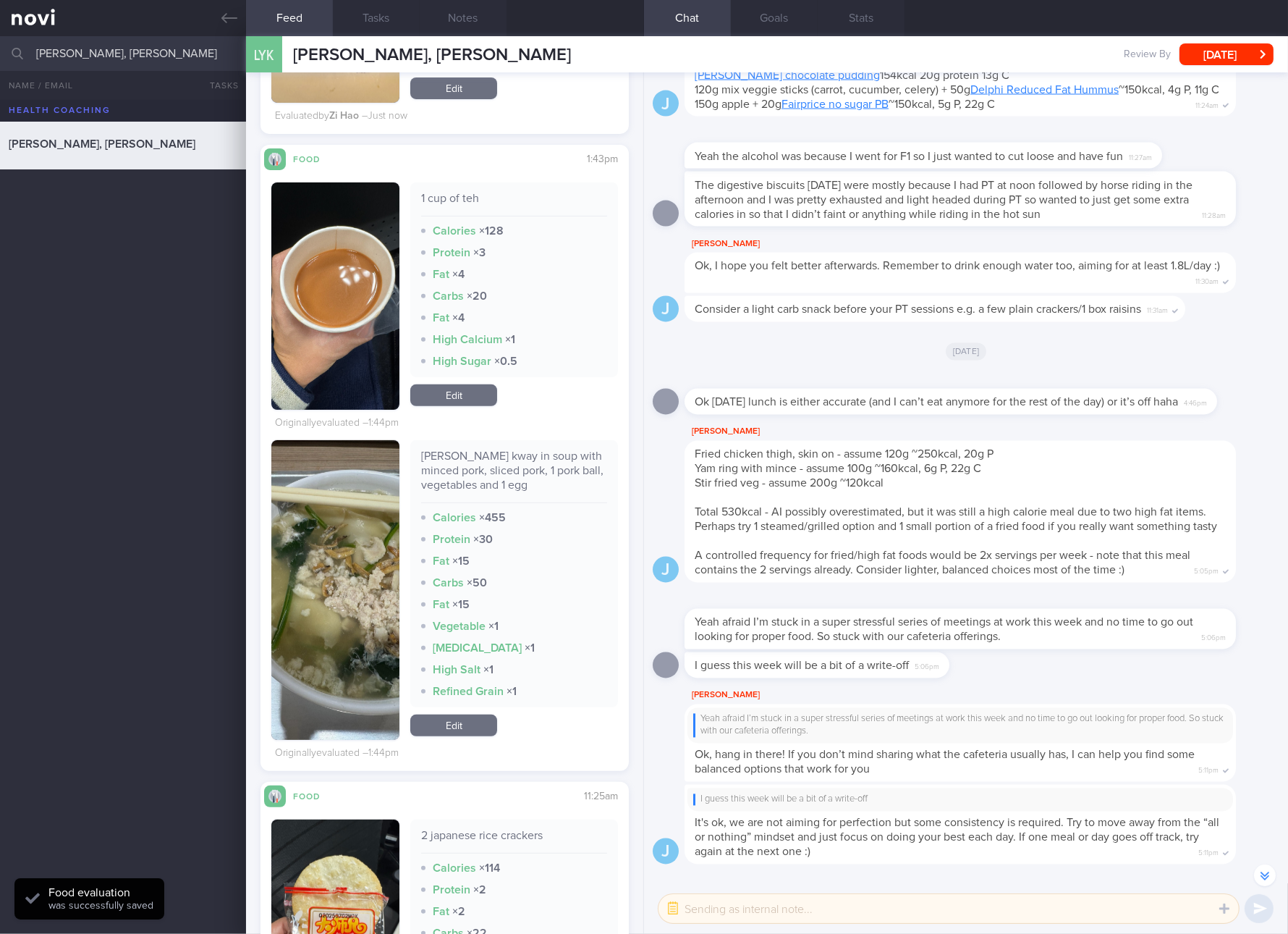
scroll to position [813, 0]
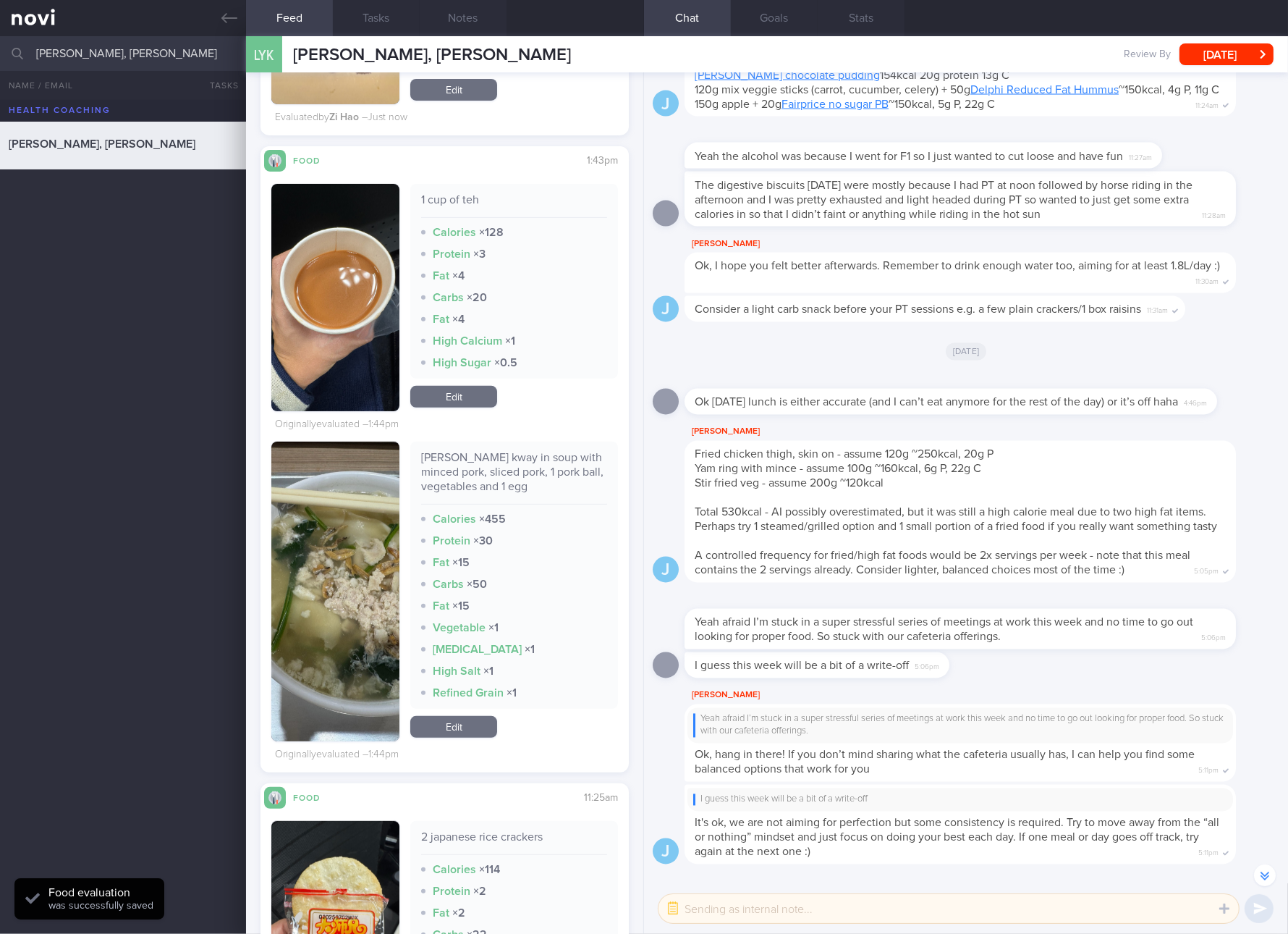
click at [448, 721] on link "Edit" at bounding box center [454, 727] width 87 height 21
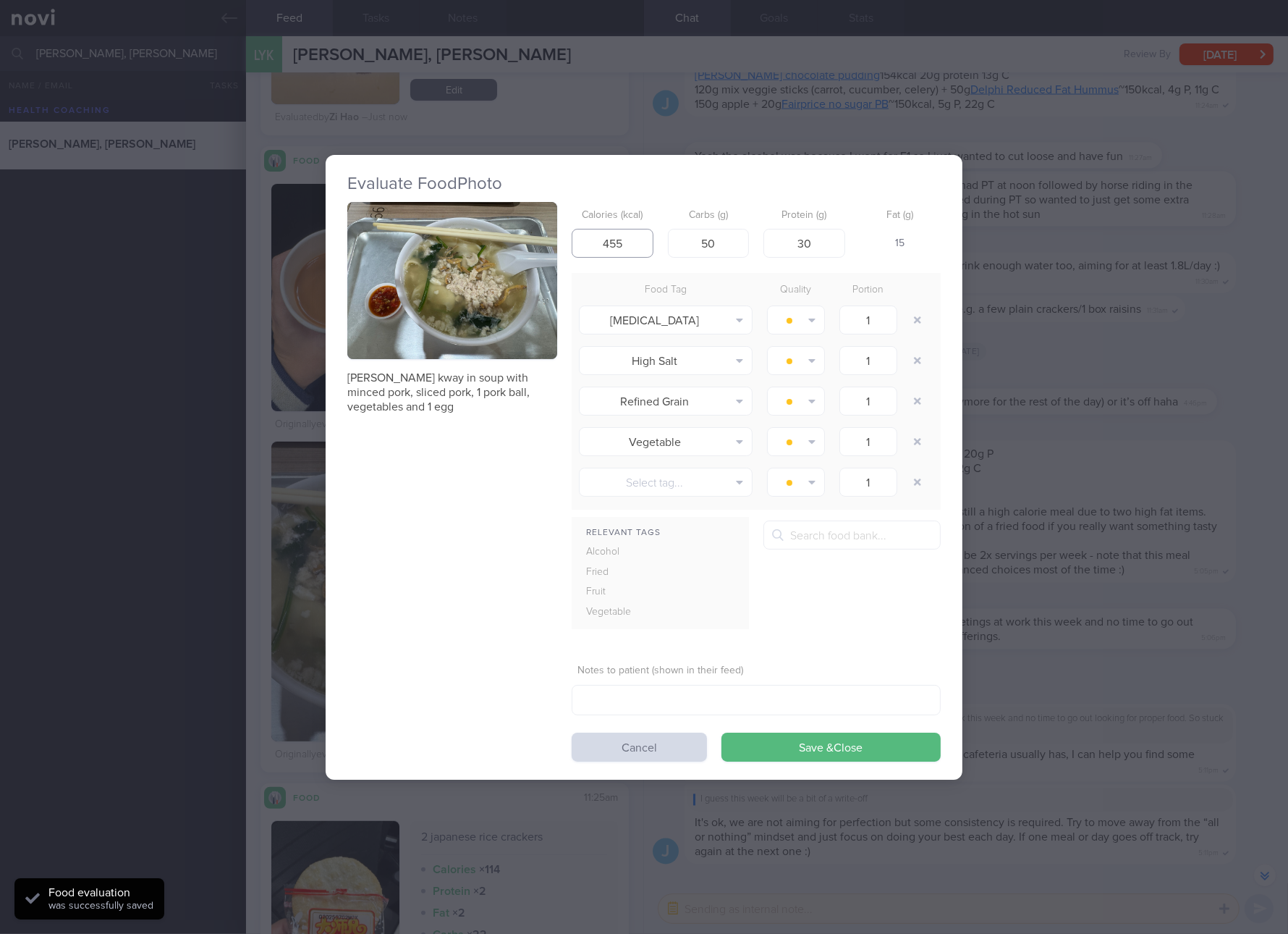
click at [627, 251] on input "455" at bounding box center [613, 243] width 82 height 29
type input "465"
type input "49"
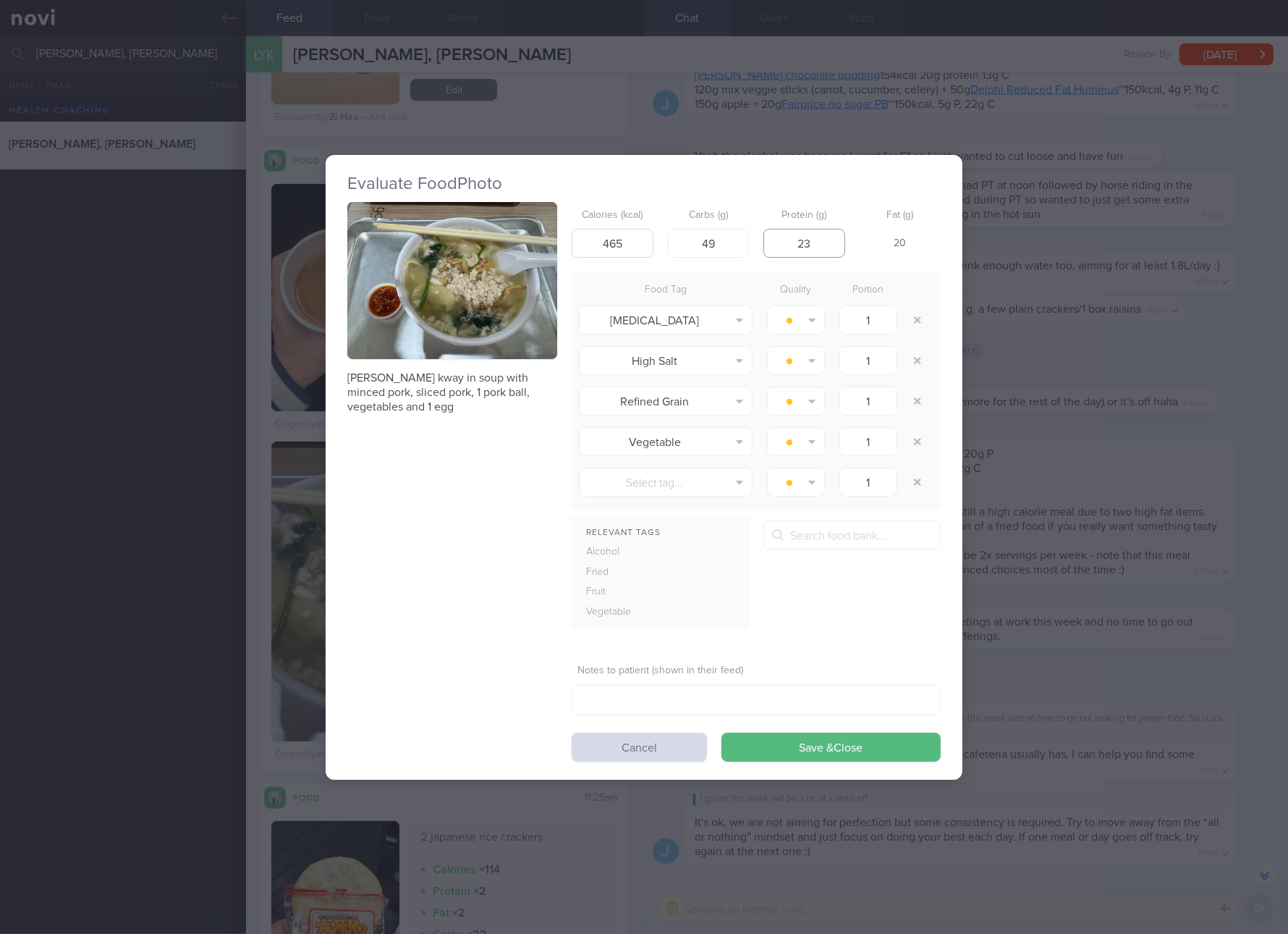
type input "23"
click at [721, 732] on button "Save & Close" at bounding box center [831, 746] width 220 height 29
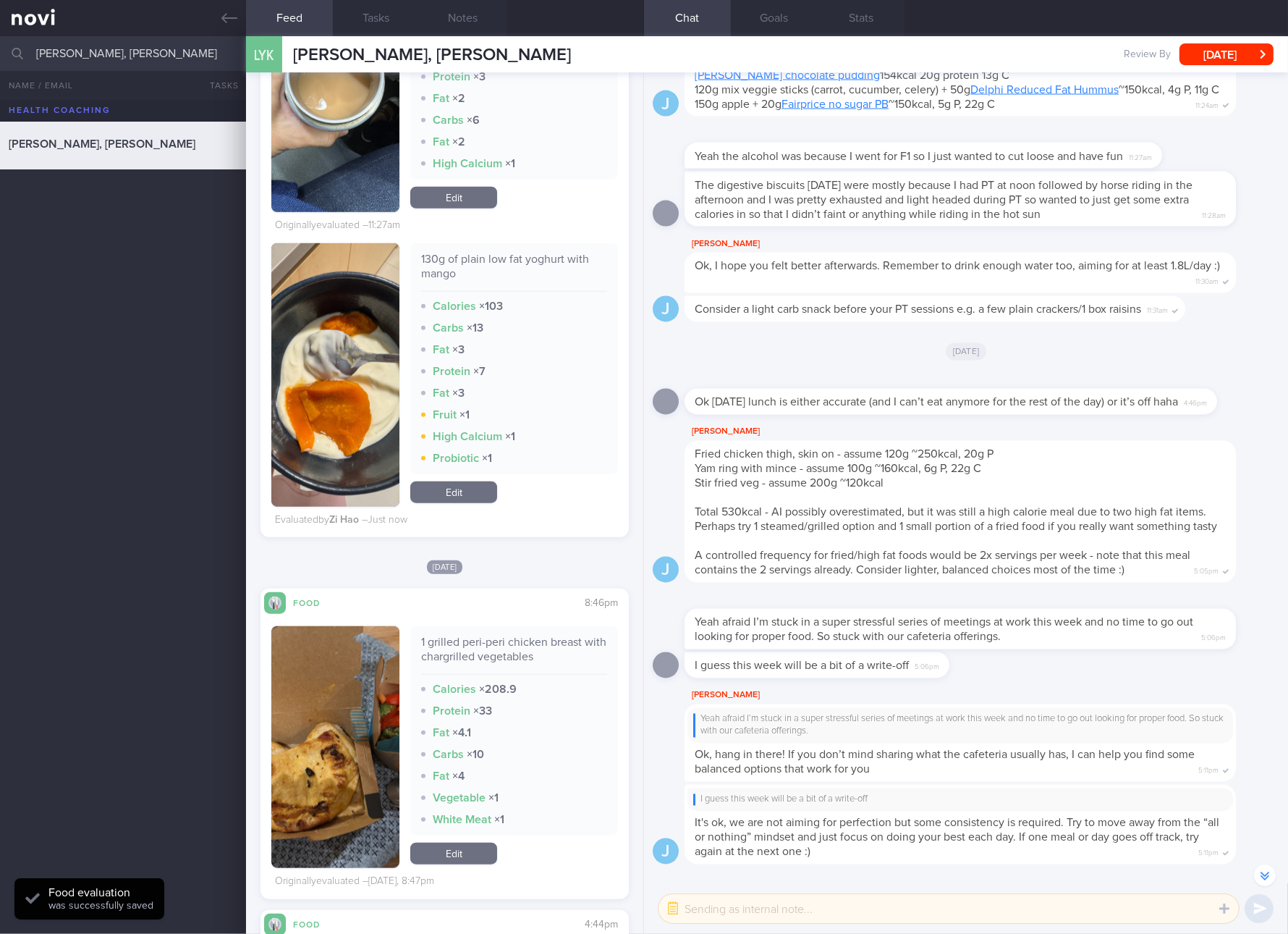
scroll to position [2171, 0]
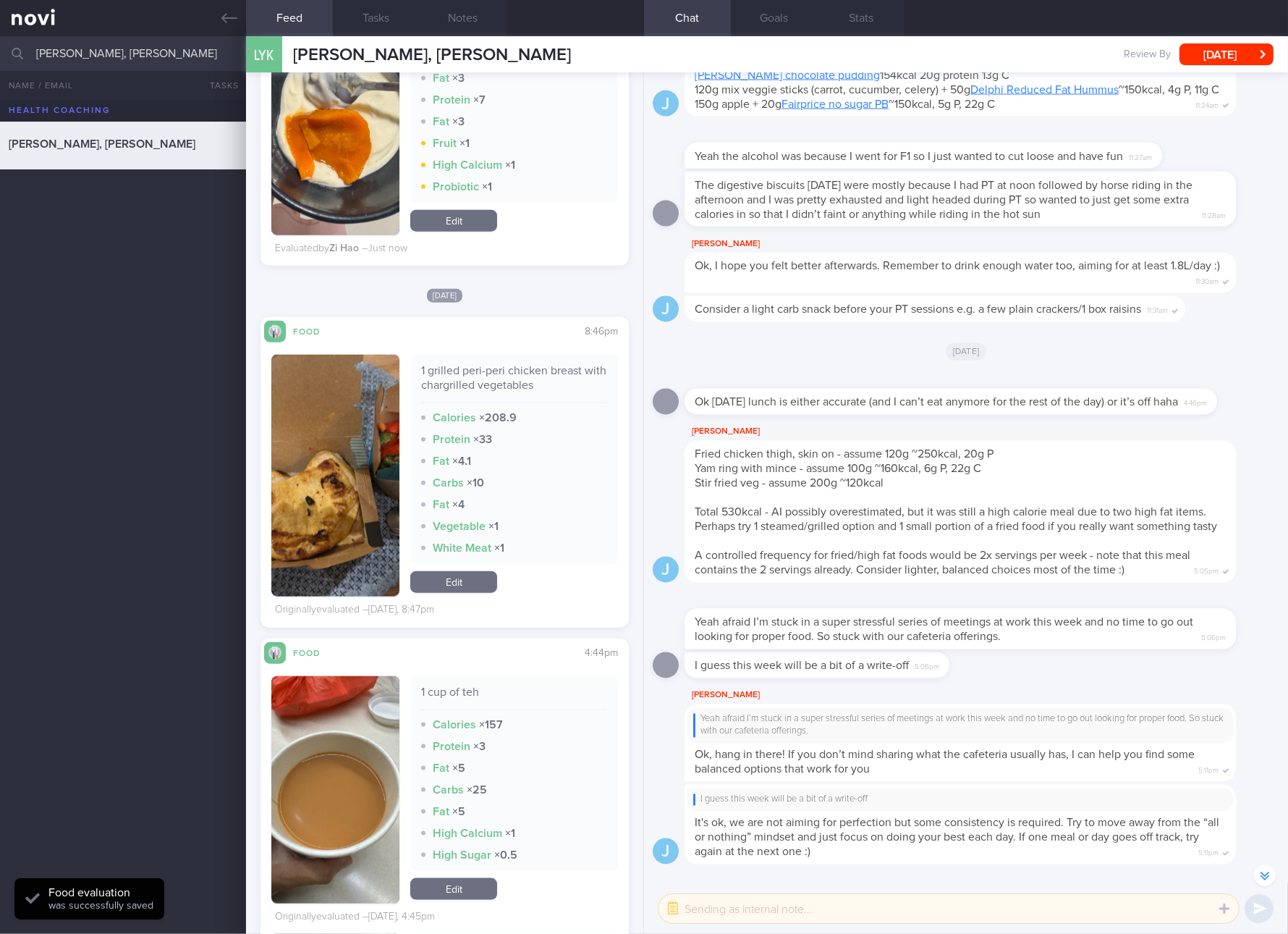
click at [527, 377] on div "1 grilled peri-peri chicken breast with chargrilled vegetables" at bounding box center [514, 382] width 186 height 40
copy div "1 grilled peri-peri chicken breast with chargrilled vegetables"
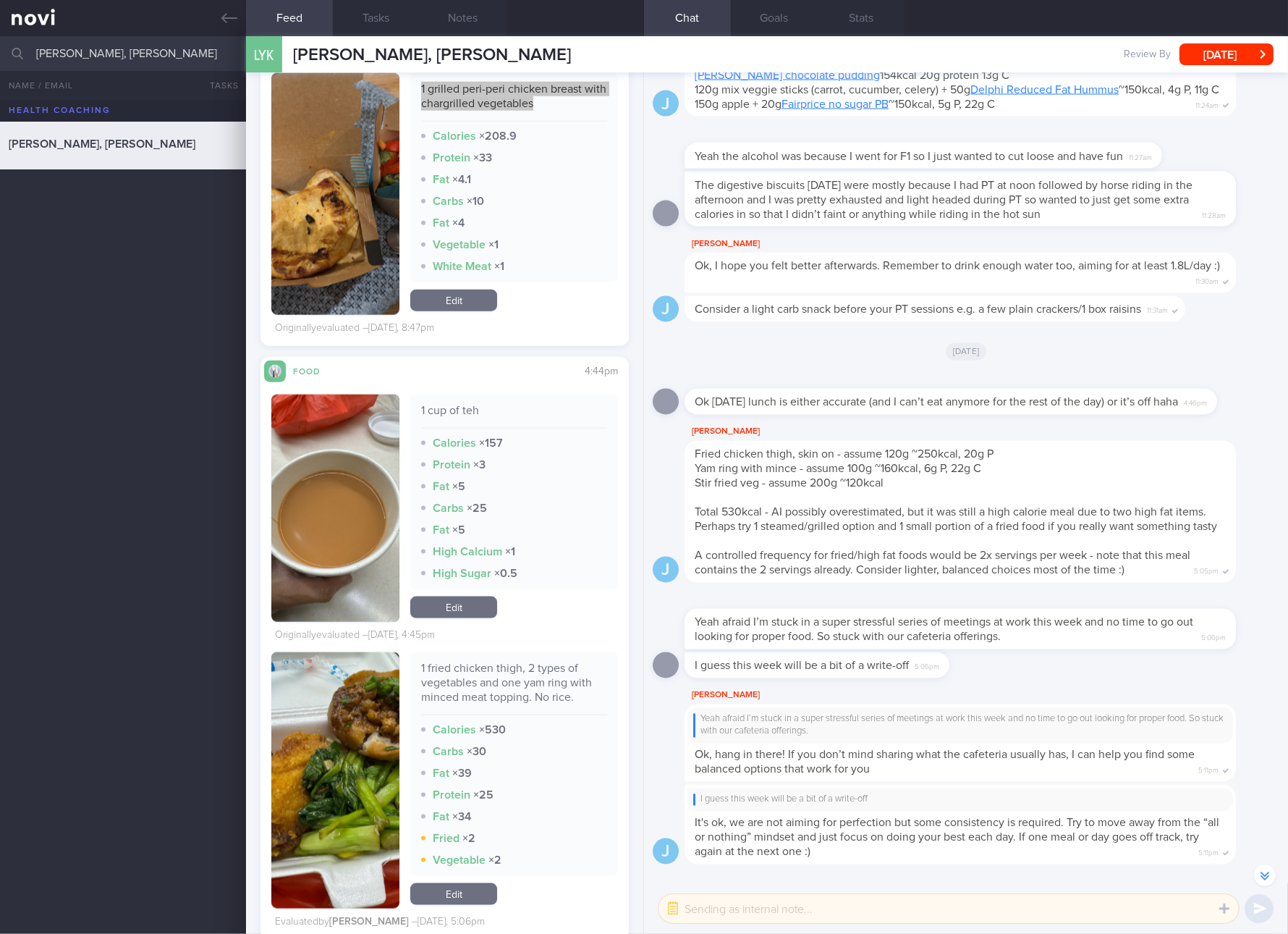
scroll to position [2714, 0]
